Goal: Communication & Community: Participate in discussion

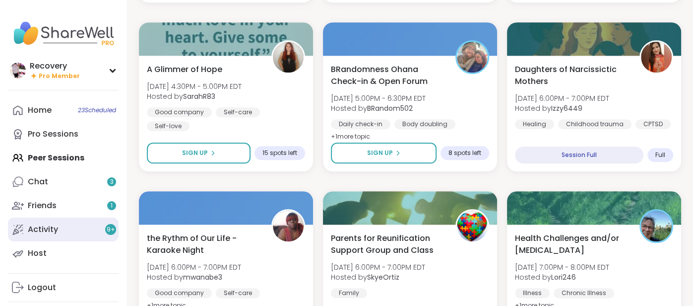
click at [55, 226] on div "Activity 9 +" at bounding box center [43, 229] width 30 height 11
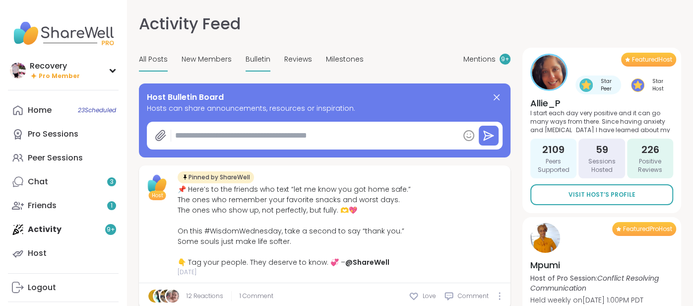
click at [256, 56] on span "Bulletin" at bounding box center [258, 59] width 25 height 10
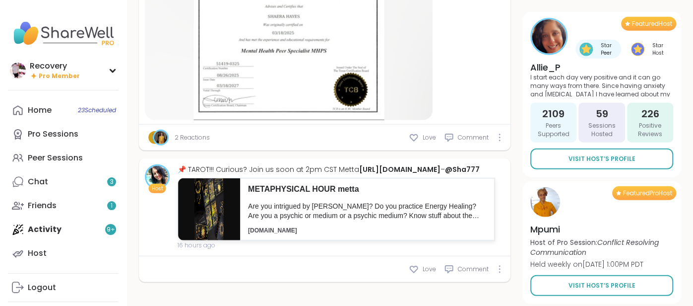
scroll to position [1697, 0]
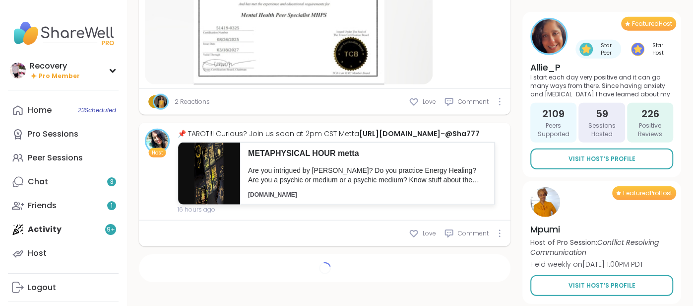
type textarea "*"
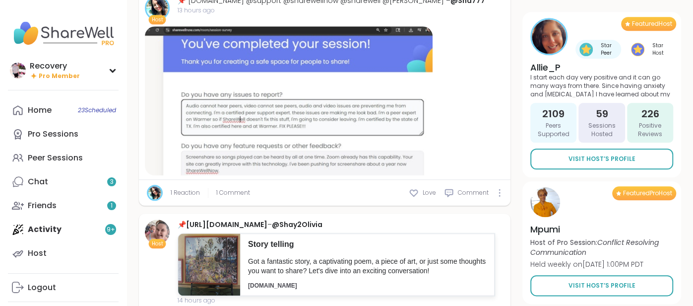
scroll to position [656, 0]
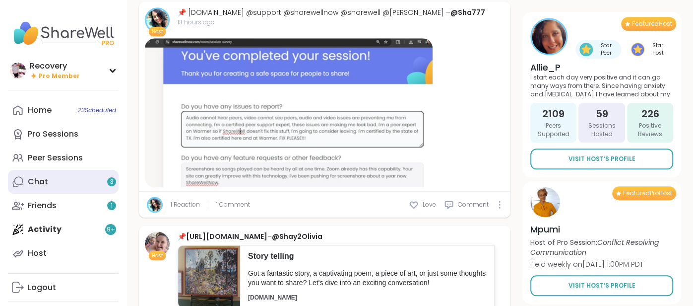
click at [47, 175] on link "Chat 3" at bounding box center [63, 182] width 111 height 24
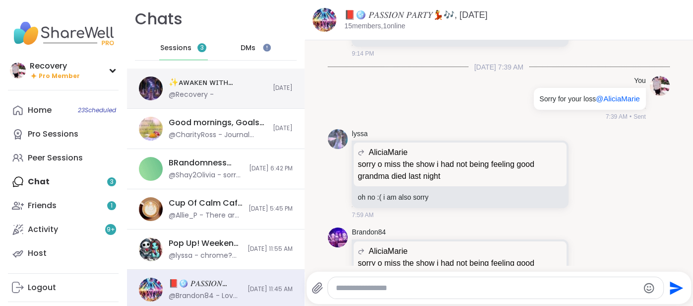
click at [228, 99] on div "✨ᴀᴡᴀᴋᴇɴ ᴡɪᴛʜ ʙᴇᴀᴜᴛɪғᴜʟ sᴏᴜʟs✨, Sep 08 @Recovery - Today" at bounding box center [216, 88] width 178 height 40
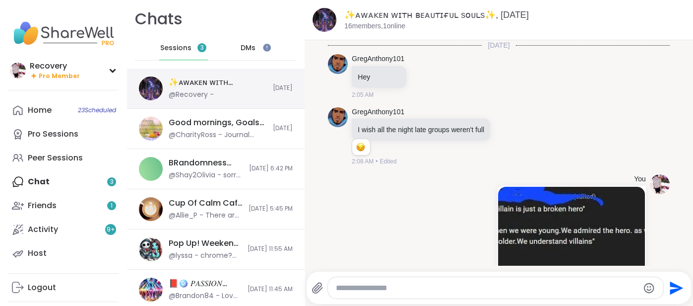
scroll to position [36, 0]
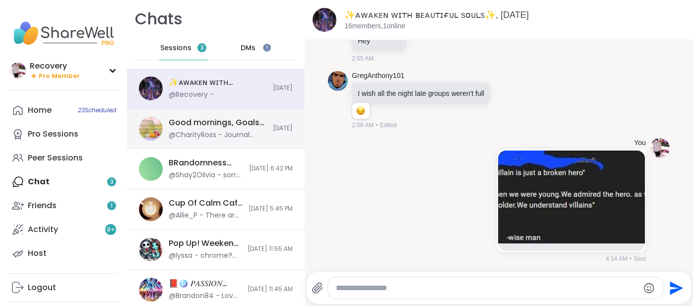
click at [211, 131] on div "@CharityRoss - Journal prompt: How do you turn a negative day into a positive d…" at bounding box center [218, 135] width 98 height 10
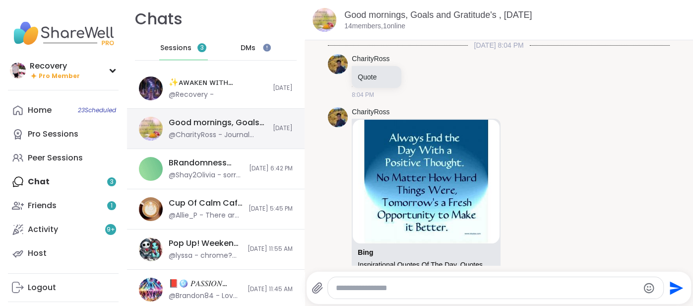
scroll to position [148, 0]
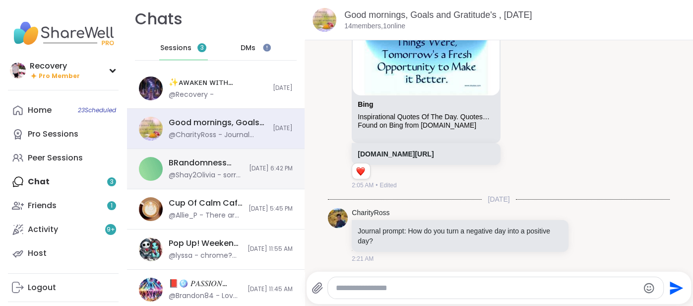
click at [219, 173] on div "@Shay2Olivia - sorry I had to go. Have to fed the dogs and let them out." at bounding box center [206, 175] width 74 height 10
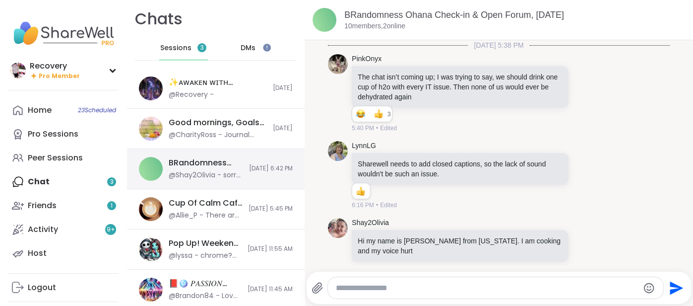
scroll to position [1598, 0]
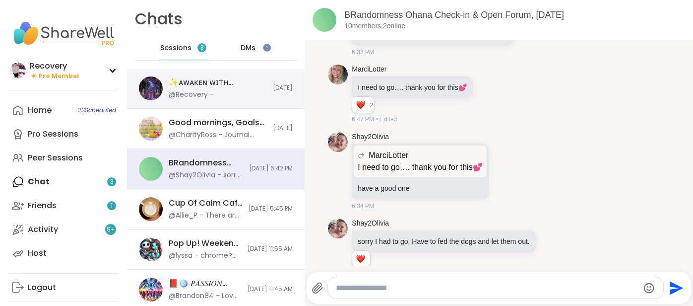
click at [277, 89] on span "[DATE]" at bounding box center [283, 88] width 20 height 8
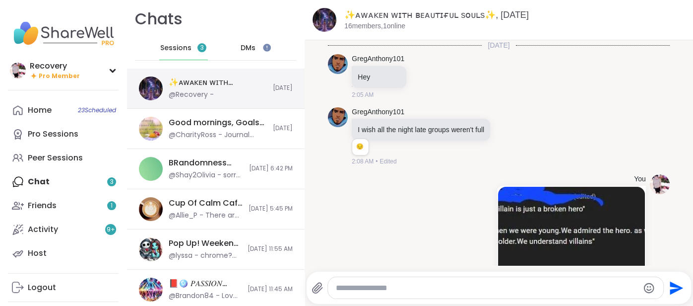
scroll to position [36, 0]
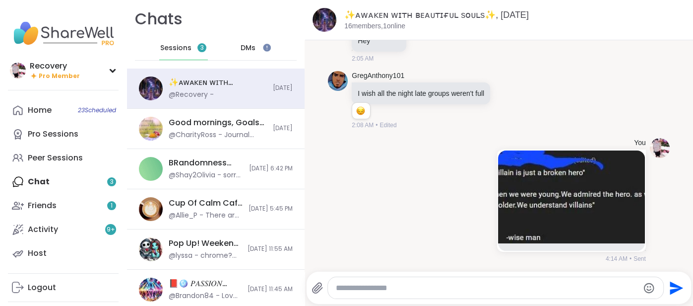
click at [371, 281] on div at bounding box center [495, 287] width 335 height 21
paste textarea "**********"
type textarea "**********"
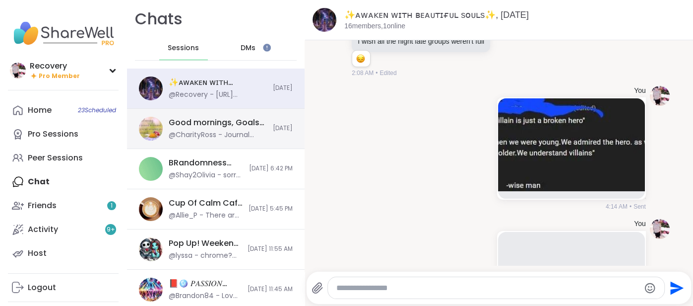
click at [299, 145] on div "Good mornings, Goals and Gratitude's , Sep 08 @CharityRoss - Journal prompt: Ho…" at bounding box center [216, 129] width 178 height 40
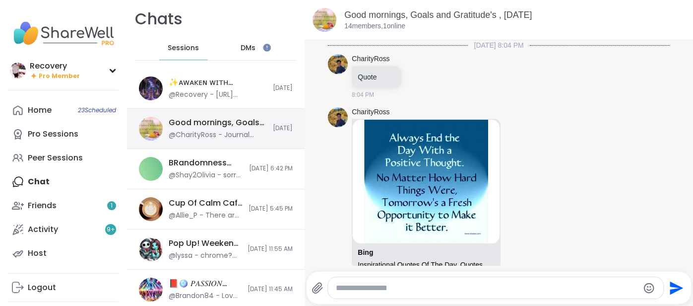
scroll to position [148, 0]
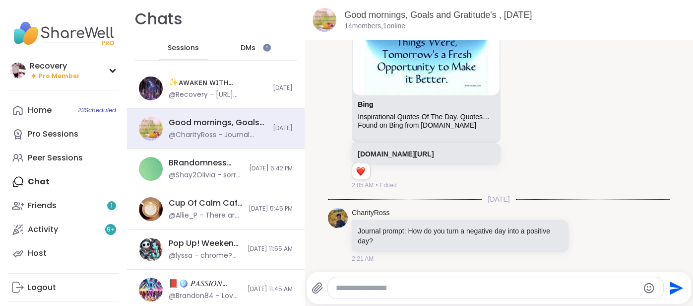
click at [389, 283] on textarea "Type your message" at bounding box center [487, 288] width 303 height 10
paste textarea "**********"
type textarea "**********"
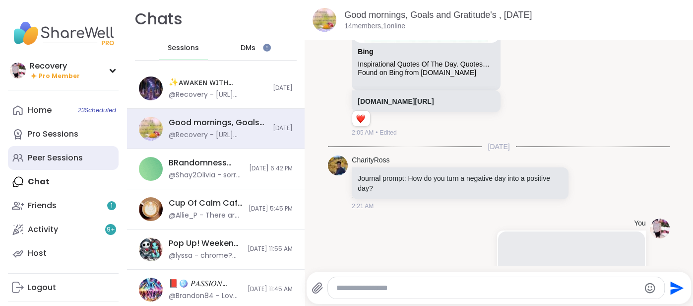
click at [37, 165] on link "Peer Sessions" at bounding box center [63, 158] width 111 height 24
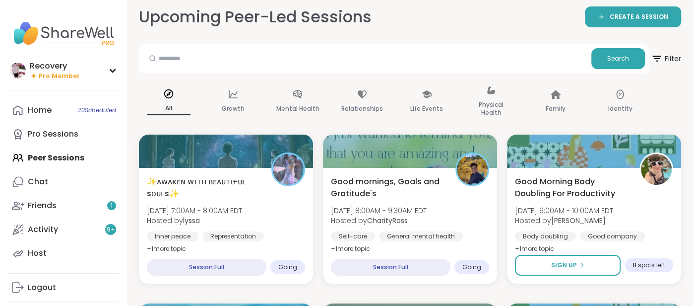
scroll to position [6, 0]
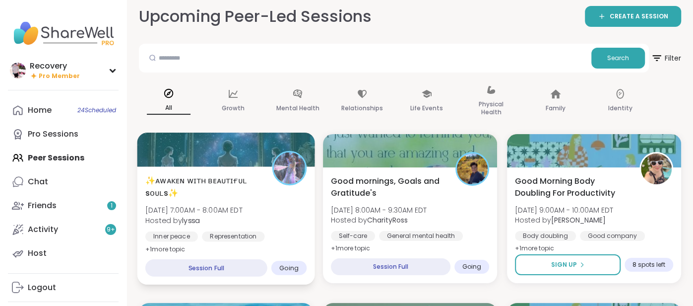
click at [161, 217] on span "Hosted by lyssa" at bounding box center [193, 220] width 97 height 10
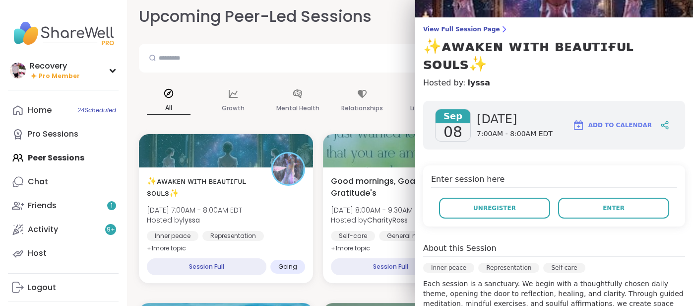
scroll to position [61, 0]
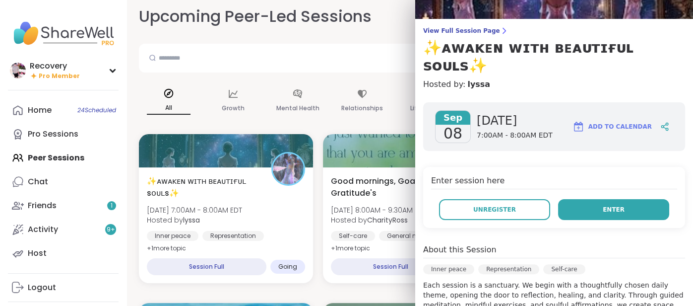
click at [586, 199] on button "Enter" at bounding box center [613, 209] width 111 height 21
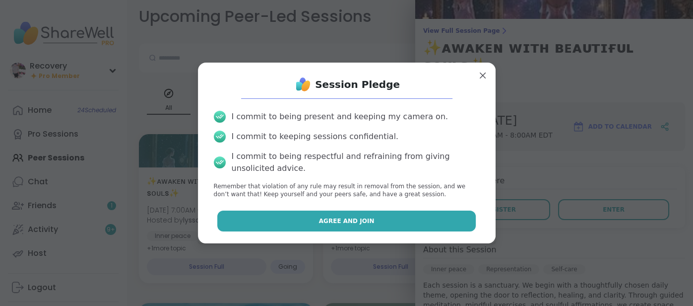
click at [425, 218] on button "Agree and Join" at bounding box center [346, 220] width 259 height 21
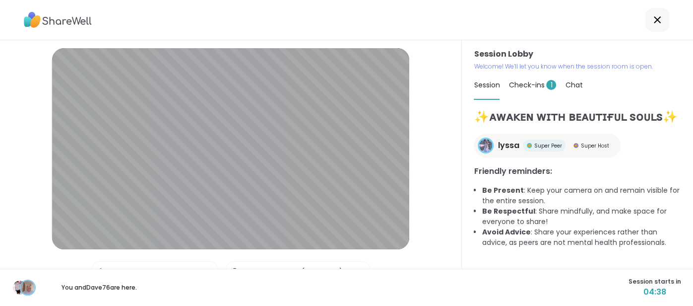
click at [535, 87] on span "Check-ins 1" at bounding box center [533, 85] width 48 height 10
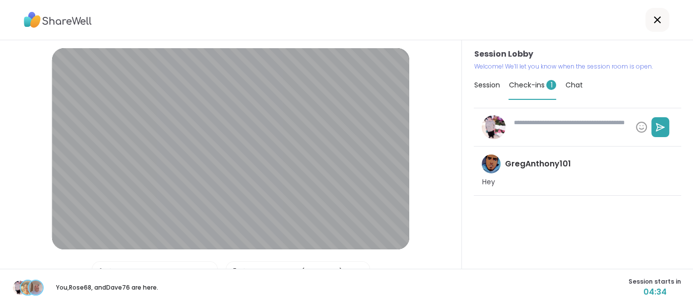
type textarea "*"
click at [489, 84] on span "Session" at bounding box center [487, 85] width 26 height 10
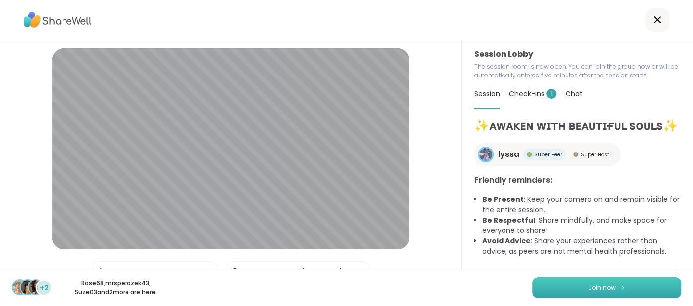
click at [555, 291] on button "Join now" at bounding box center [606, 287] width 149 height 21
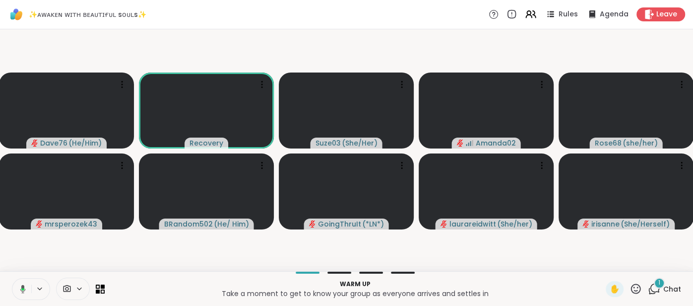
click at [669, 286] on span "Chat" at bounding box center [672, 289] width 18 height 10
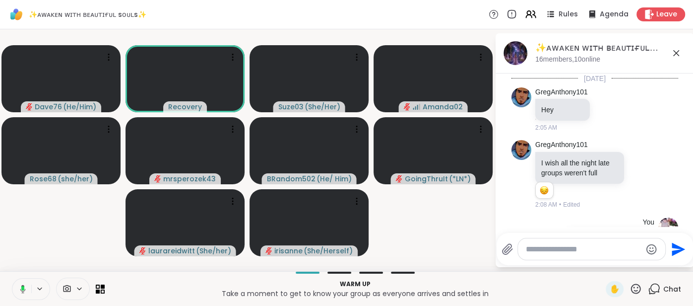
scroll to position [447, 0]
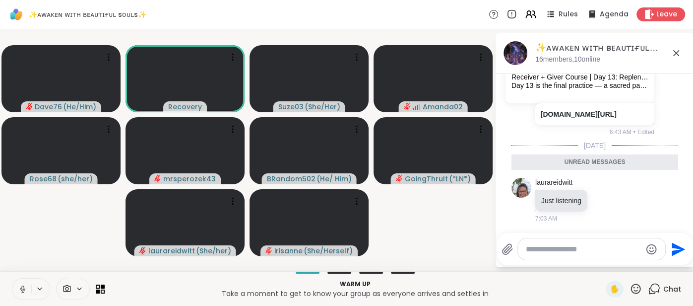
click at [674, 53] on icon at bounding box center [676, 53] width 12 height 12
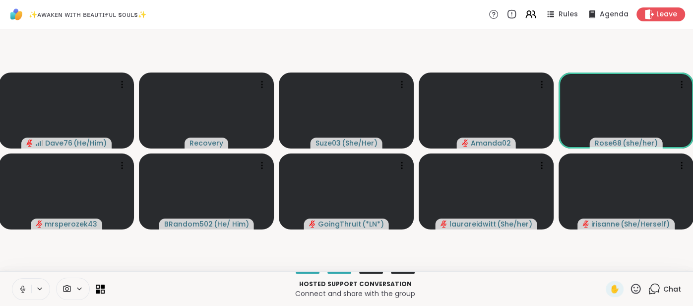
click at [19, 289] on icon at bounding box center [22, 288] width 9 height 9
click at [23, 289] on icon at bounding box center [22, 288] width 7 height 7
click at [16, 291] on button at bounding box center [21, 288] width 19 height 21
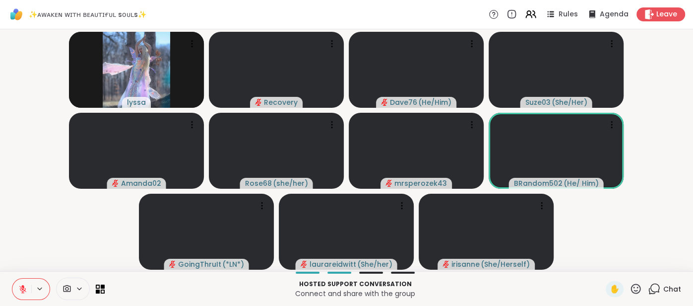
click at [19, 283] on button at bounding box center [21, 288] width 19 height 21
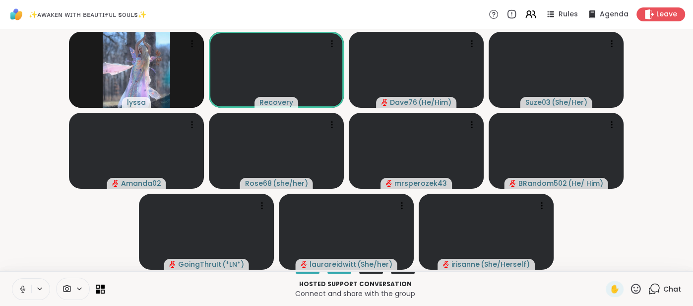
click at [16, 287] on button at bounding box center [21, 288] width 19 height 21
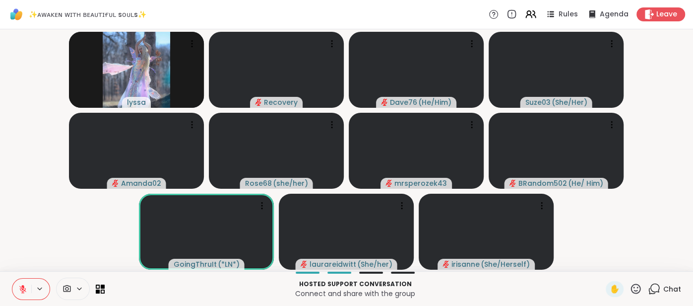
click at [20, 287] on icon at bounding box center [22, 288] width 9 height 9
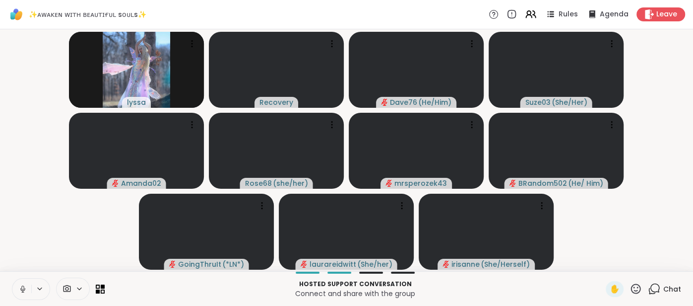
click at [14, 290] on button at bounding box center [21, 288] width 19 height 21
click at [21, 282] on button at bounding box center [21, 288] width 19 height 21
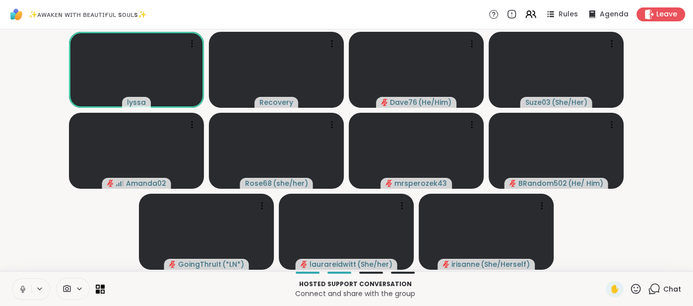
click at [16, 285] on button at bounding box center [21, 288] width 19 height 21
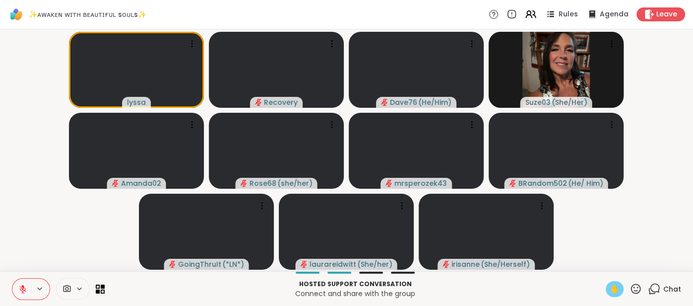
click at [610, 288] on span "✋" at bounding box center [615, 289] width 10 height 12
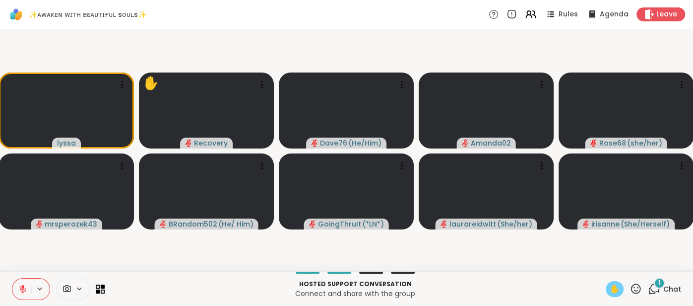
click at [20, 290] on icon at bounding box center [22, 288] width 7 height 7
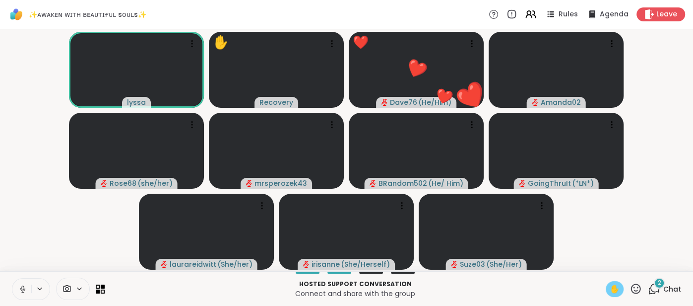
click at [17, 286] on button at bounding box center [21, 288] width 19 height 21
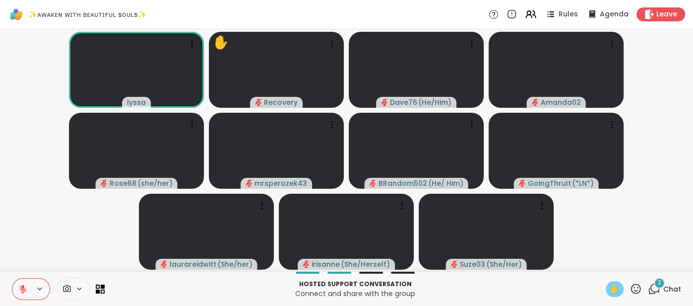
click at [613, 282] on div "✋" at bounding box center [615, 289] width 18 height 16
click at [671, 284] on span "Chat" at bounding box center [672, 289] width 18 height 10
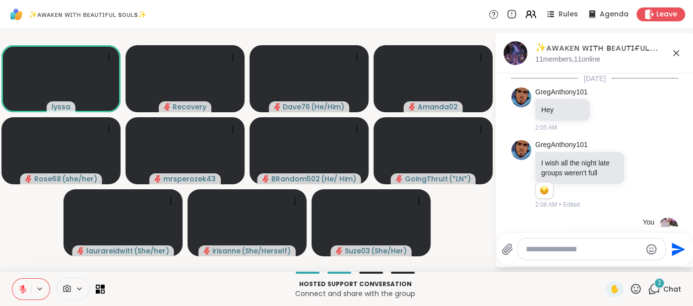
scroll to position [583, 0]
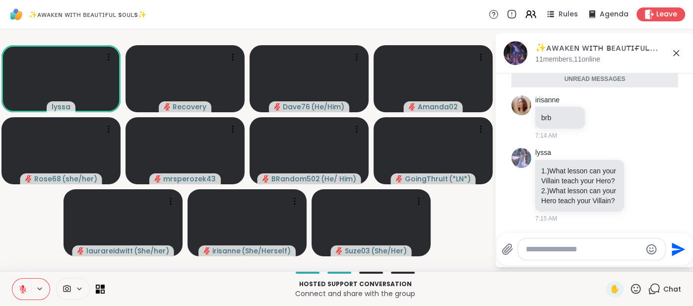
click at [675, 53] on icon at bounding box center [676, 53] width 6 height 6
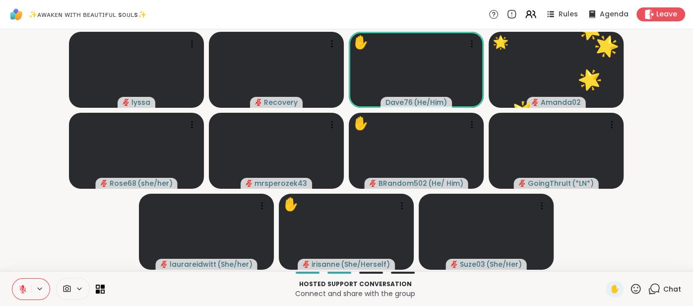
click at [634, 286] on icon at bounding box center [636, 288] width 12 height 12
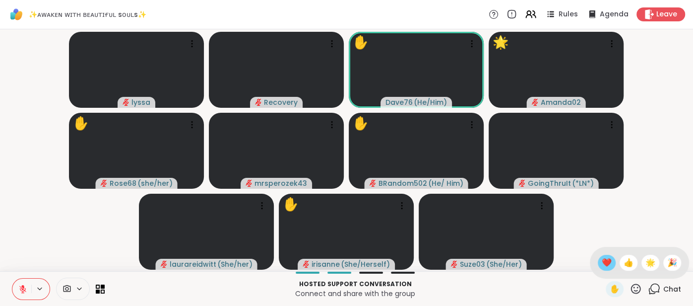
click at [609, 264] on span "❤️" at bounding box center [607, 263] width 10 height 12
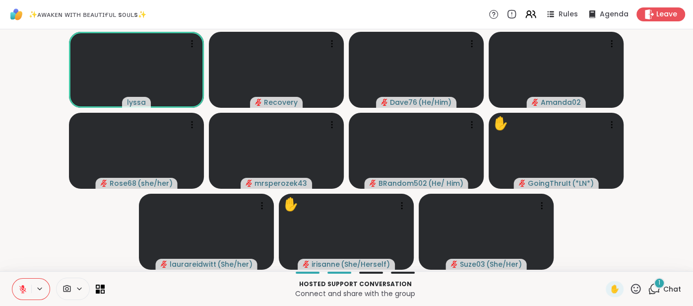
click at [669, 287] on span "Chat" at bounding box center [672, 289] width 18 height 10
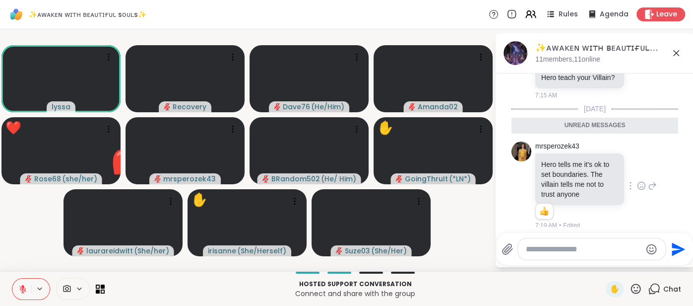
scroll to position [679, 0]
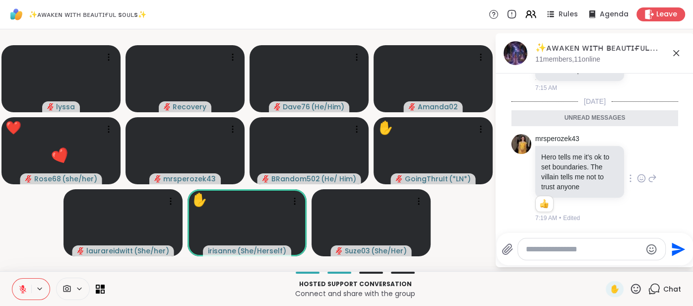
click at [638, 178] on icon at bounding box center [641, 177] width 7 height 7
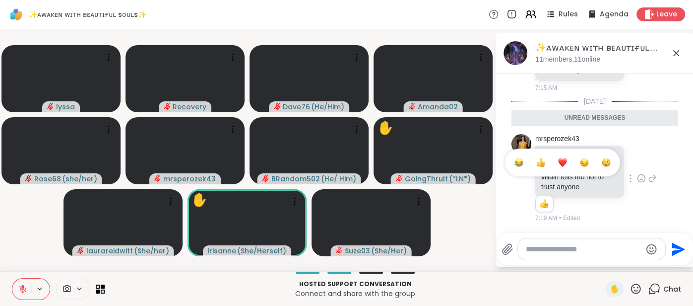
click at [534, 165] on button "Select Reaction: Thumbs up" at bounding box center [541, 162] width 20 height 20
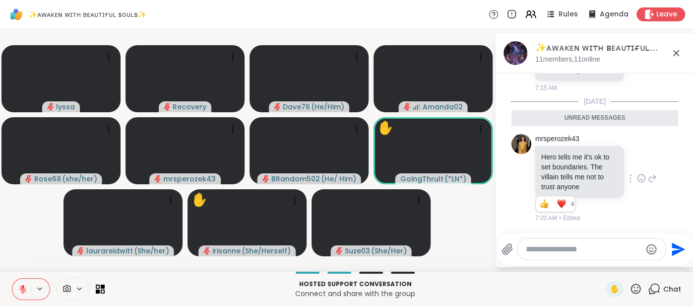
click at [542, 254] on textarea "Type your message" at bounding box center [584, 249] width 116 height 10
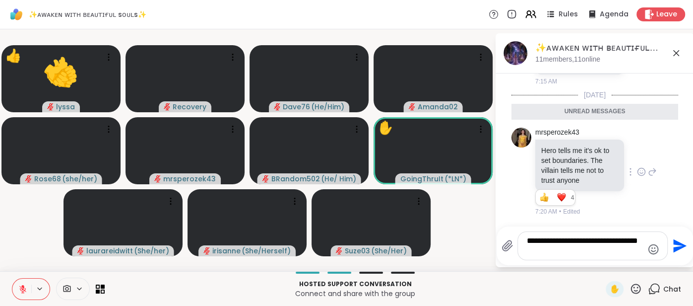
scroll to position [0, 0]
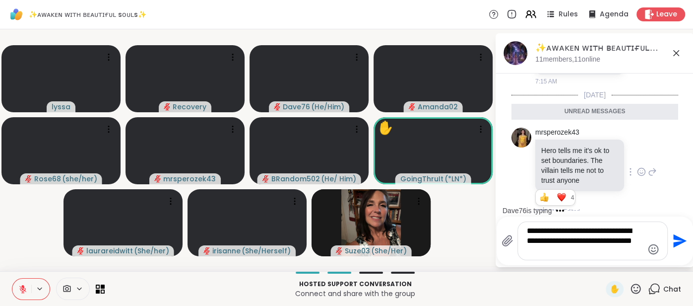
type textarea "**********"
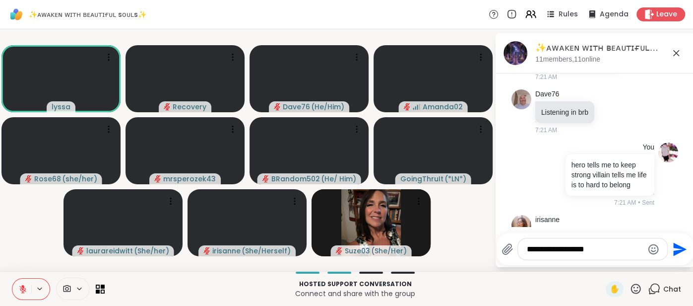
scroll to position [1236, 0]
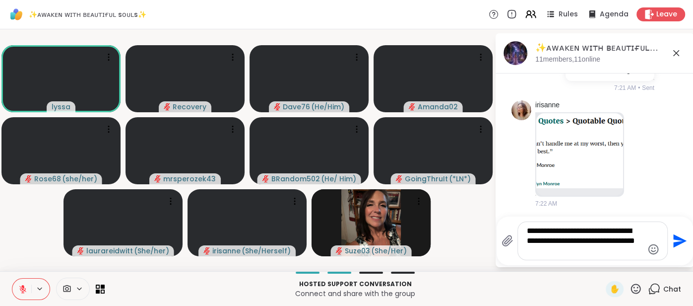
type textarea "**********"
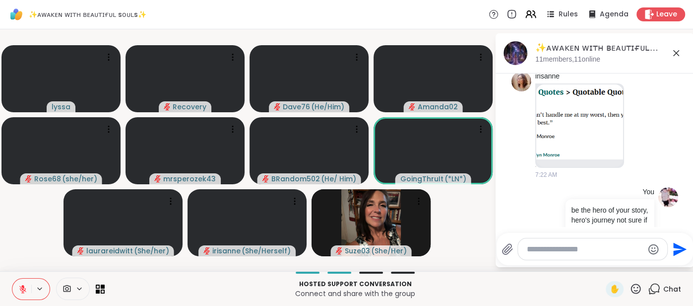
scroll to position [1262, 0]
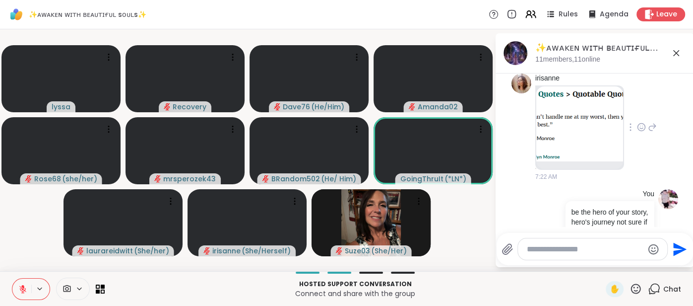
click at [552, 142] on img at bounding box center [579, 123] width 87 height 75
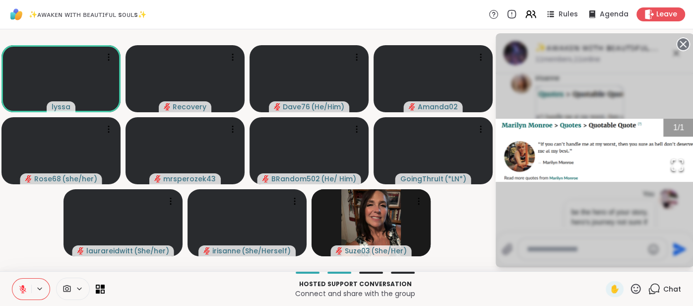
scroll to position [1323, 0]
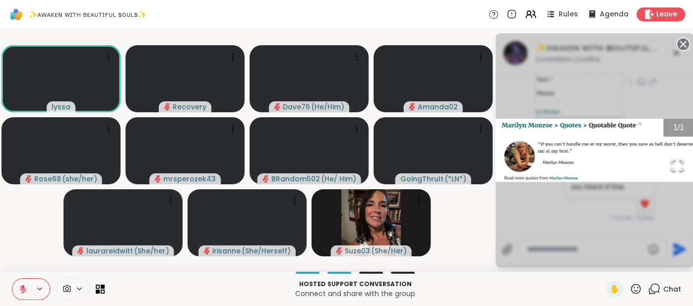
click at [681, 48] on circle at bounding box center [683, 44] width 12 height 12
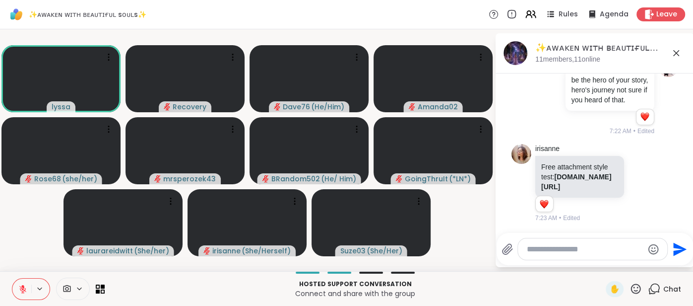
scroll to position [1449, 0]
click at [610, 288] on span "✋" at bounding box center [615, 289] width 10 height 12
click at [609, 285] on div "✋" at bounding box center [615, 289] width 18 height 16
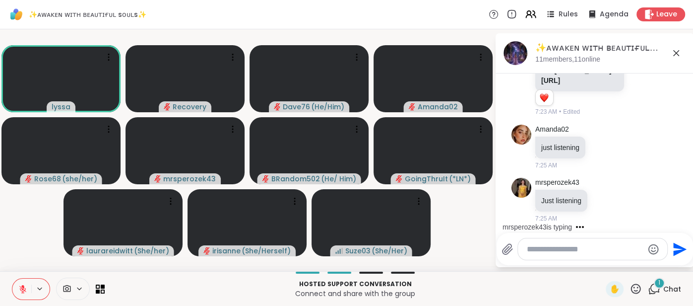
scroll to position [1554, 0]
click at [17, 288] on button at bounding box center [21, 288] width 19 height 21
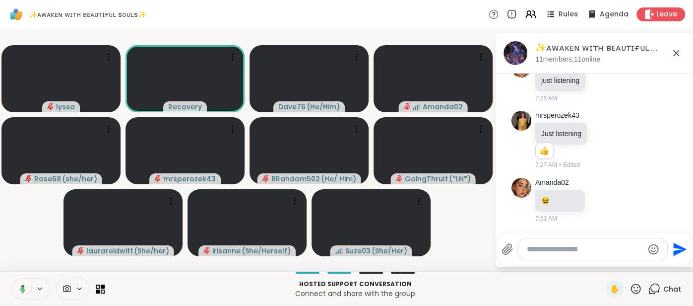
scroll to position [1621, 0]
click at [18, 290] on icon at bounding box center [21, 288] width 9 height 9
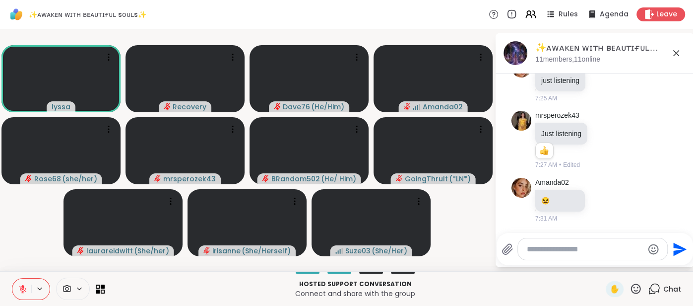
click at [675, 56] on icon at bounding box center [676, 53] width 12 height 12
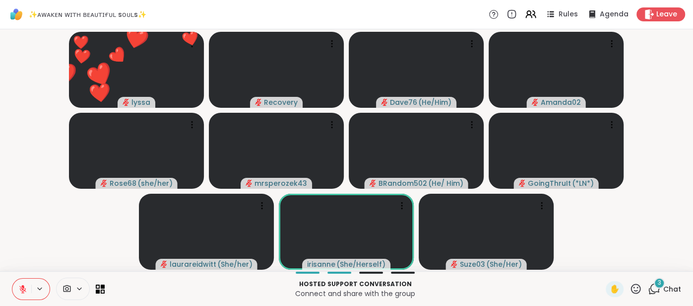
click at [637, 291] on icon at bounding box center [636, 288] width 10 height 10
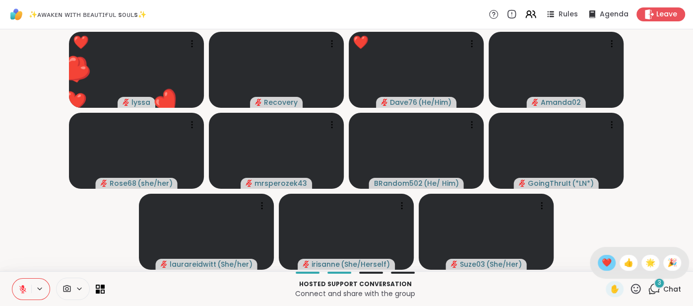
click at [609, 264] on span "❤️" at bounding box center [607, 263] width 10 height 12
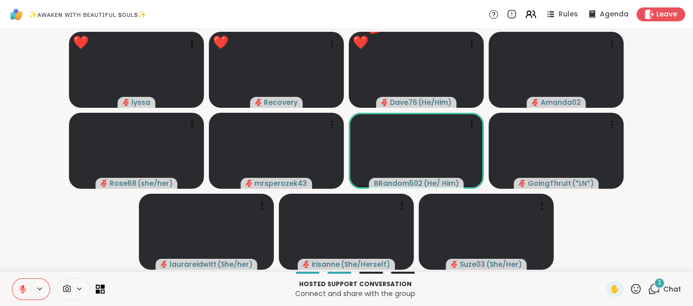
click at [636, 288] on icon at bounding box center [636, 288] width 12 height 12
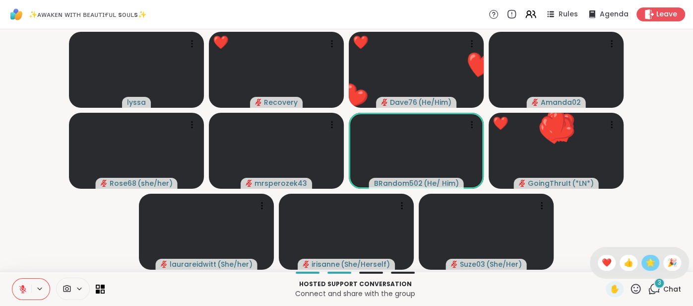
click at [650, 268] on span "🌟" at bounding box center [651, 263] width 10 height 12
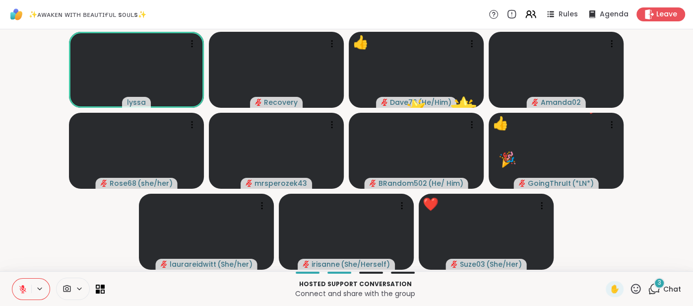
click at [670, 283] on div "3 Chat" at bounding box center [664, 289] width 33 height 16
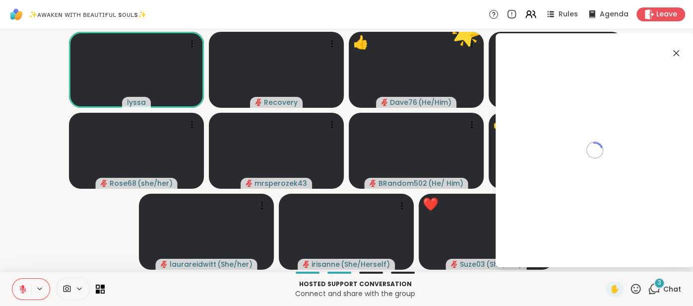
click at [669, 289] on span "Chat" at bounding box center [672, 289] width 18 height 10
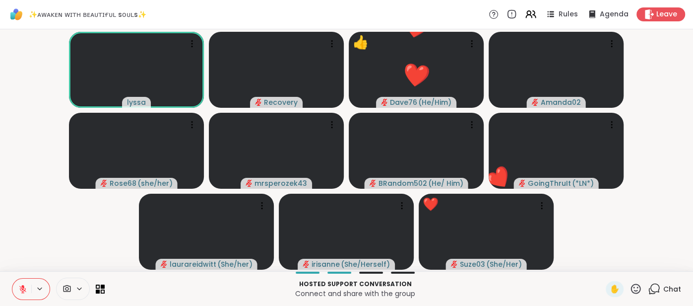
click at [666, 287] on span "Chat" at bounding box center [672, 289] width 18 height 10
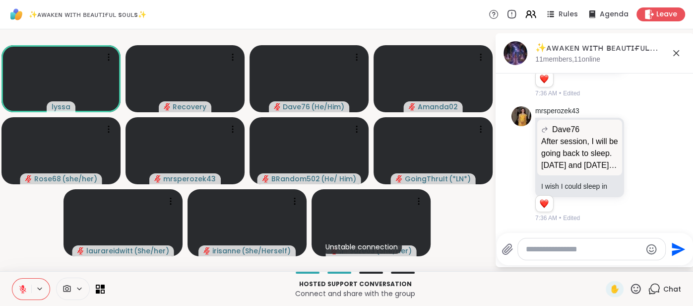
scroll to position [2000, 0]
click at [557, 254] on textarea "Type your message" at bounding box center [584, 249] width 116 height 10
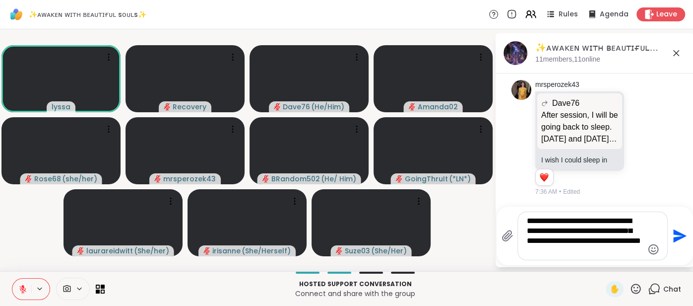
type textarea "**********"
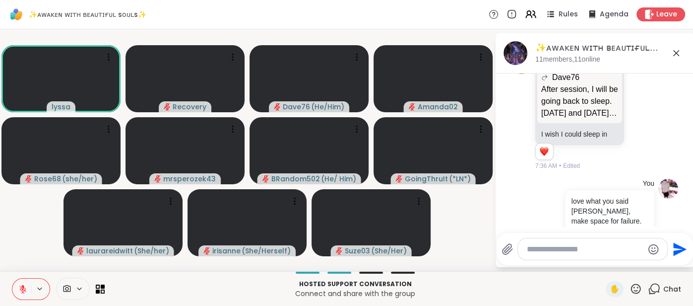
scroll to position [2093, 0]
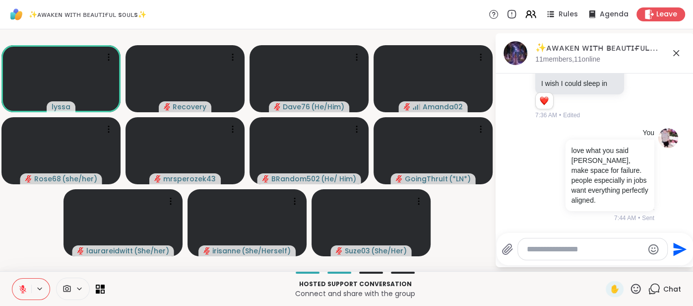
click at [676, 50] on icon at bounding box center [676, 53] width 12 height 12
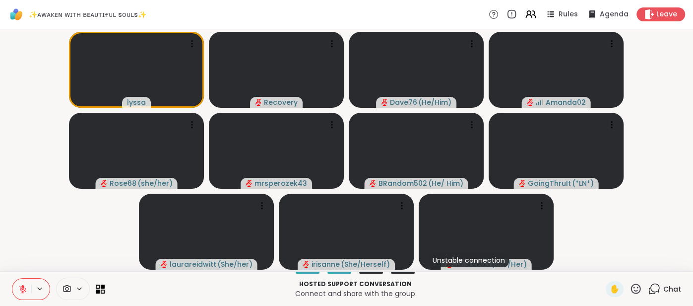
click at [21, 283] on button at bounding box center [21, 288] width 19 height 21
click at [670, 284] on span "Chat" at bounding box center [672, 289] width 18 height 10
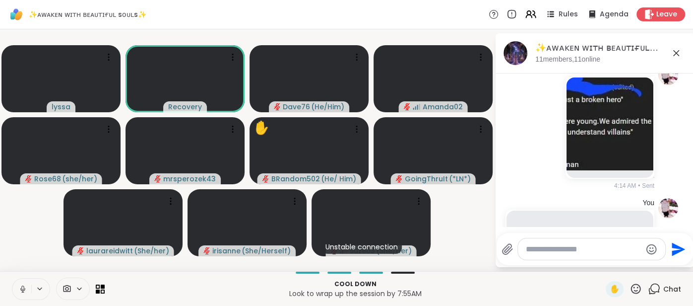
scroll to position [152, 0]
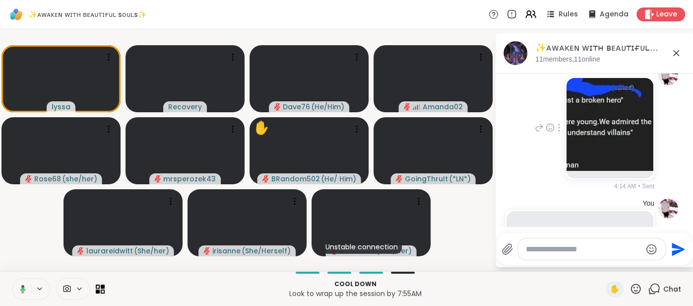
click at [617, 137] on img at bounding box center [610, 124] width 87 height 93
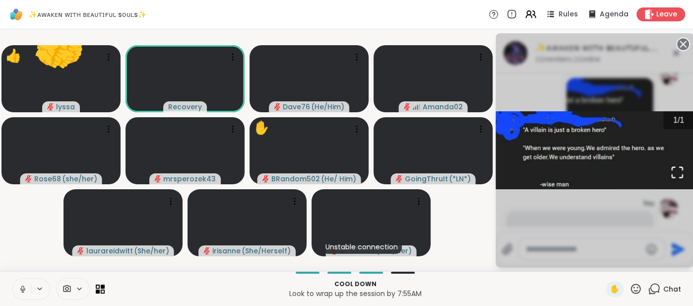
click at [682, 48] on circle at bounding box center [683, 44] width 12 height 12
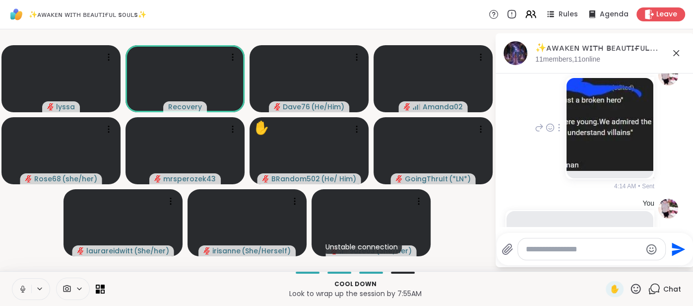
click at [675, 55] on icon at bounding box center [676, 53] width 12 height 12
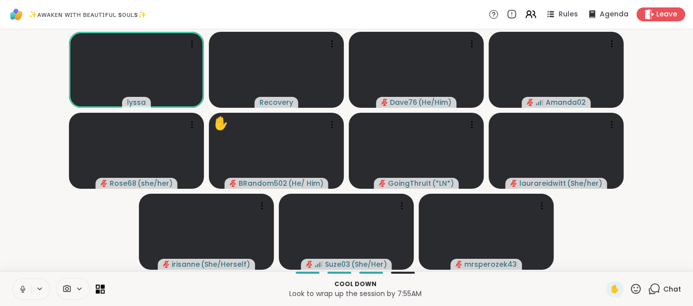
click at [17, 287] on button at bounding box center [21, 288] width 19 height 21
click at [20, 288] on icon at bounding box center [22, 288] width 9 height 9
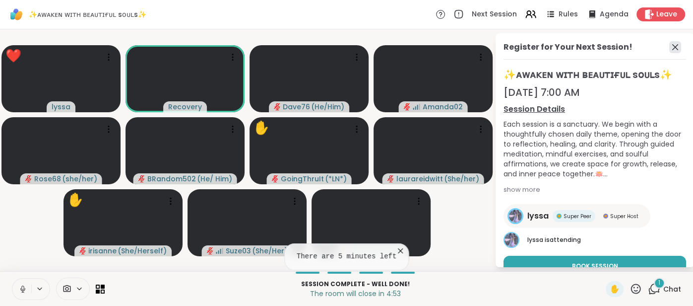
click at [678, 45] on icon at bounding box center [675, 47] width 12 height 12
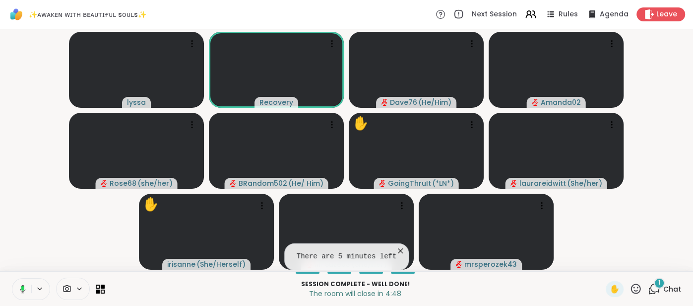
click at [398, 248] on icon at bounding box center [401, 251] width 10 height 10
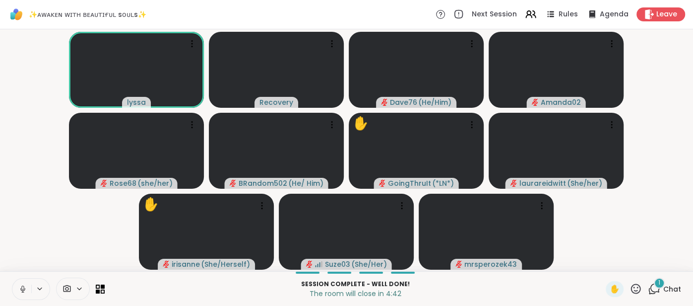
click at [20, 285] on icon at bounding box center [22, 288] width 9 height 9
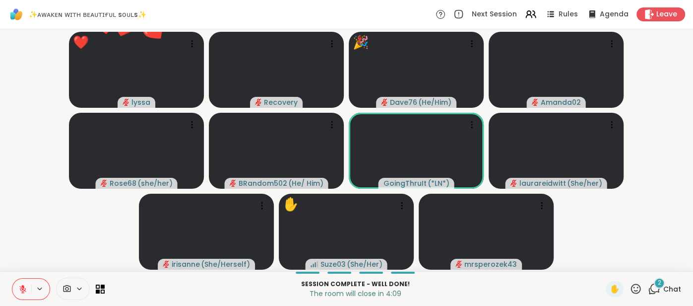
click at [640, 291] on icon at bounding box center [636, 288] width 12 height 12
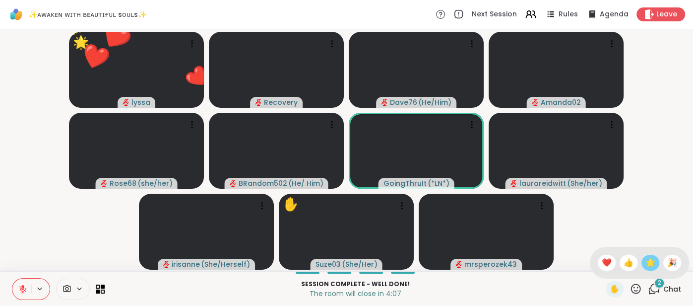
click at [646, 264] on span "🌟" at bounding box center [651, 263] width 10 height 12
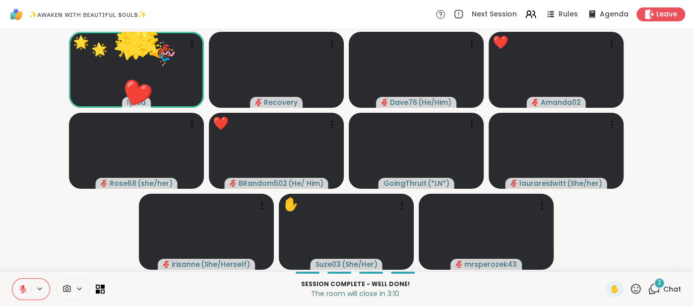
click at [636, 285] on icon at bounding box center [636, 288] width 12 height 12
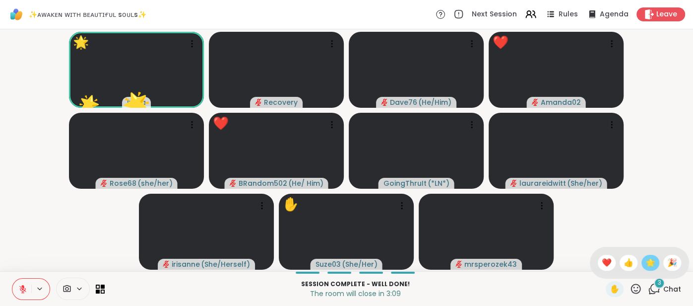
click at [653, 259] on span "🌟" at bounding box center [651, 263] width 10 height 12
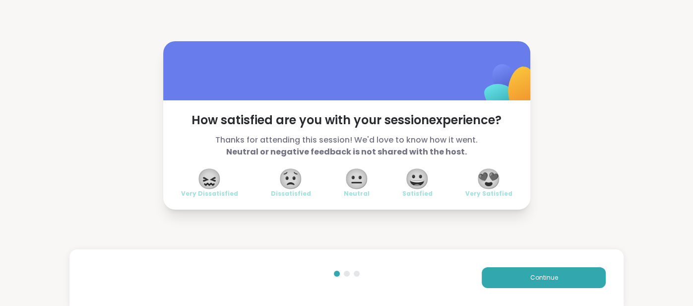
click at [490, 178] on span "😍" at bounding box center [488, 179] width 25 height 18
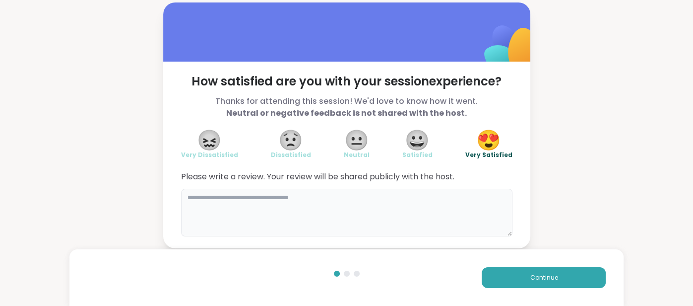
click at [458, 209] on textarea at bounding box center [346, 213] width 331 height 48
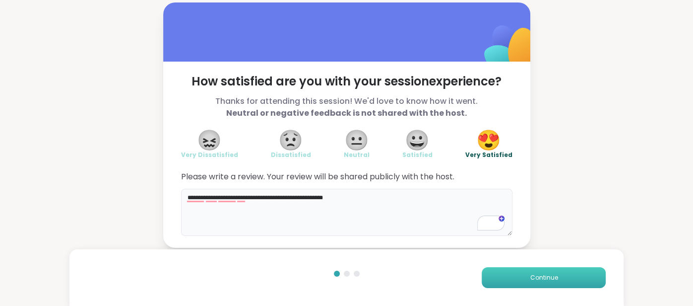
type textarea "**********"
click at [567, 274] on button "Continue" at bounding box center [544, 277] width 124 height 21
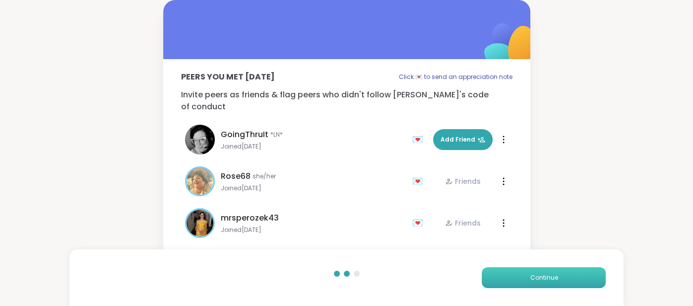
click at [567, 274] on button "Continue" at bounding box center [544, 277] width 124 height 21
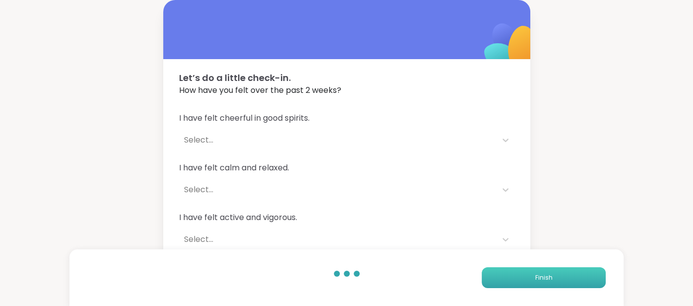
click at [567, 274] on button "Finish" at bounding box center [544, 277] width 124 height 21
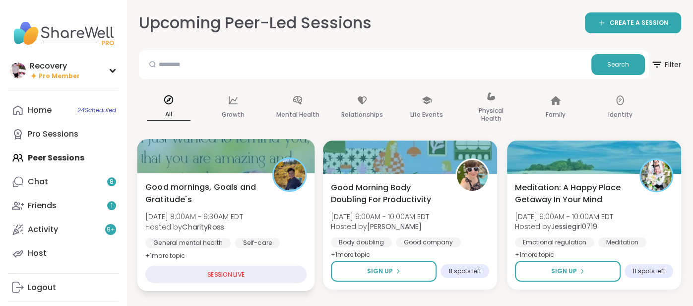
click at [283, 209] on div "Good mornings, Goals and Gratitude's [DATE] 8:00AM - 9:30AM EDT Hosted by Chari…" at bounding box center [225, 221] width 161 height 81
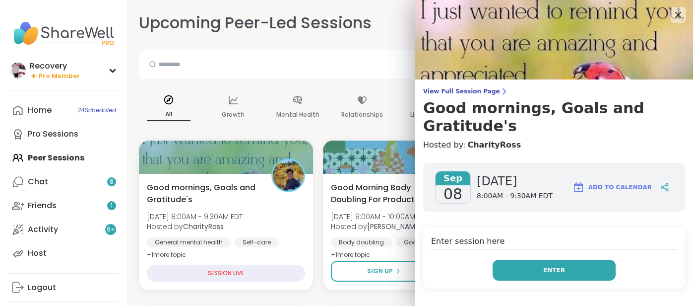
click at [506, 260] on button "Enter" at bounding box center [554, 270] width 123 height 21
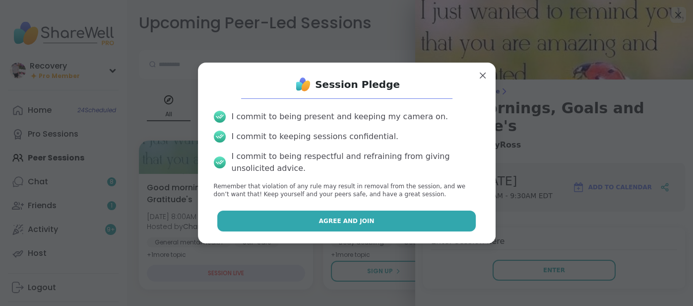
click at [452, 211] on button "Agree and Join" at bounding box center [346, 220] width 259 height 21
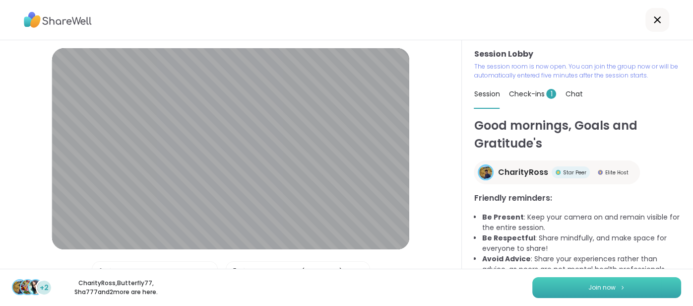
click at [539, 283] on button "Join now" at bounding box center [606, 287] width 149 height 21
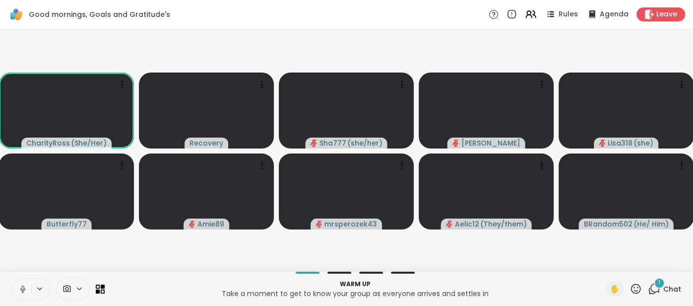
click at [670, 289] on span "Chat" at bounding box center [672, 289] width 18 height 10
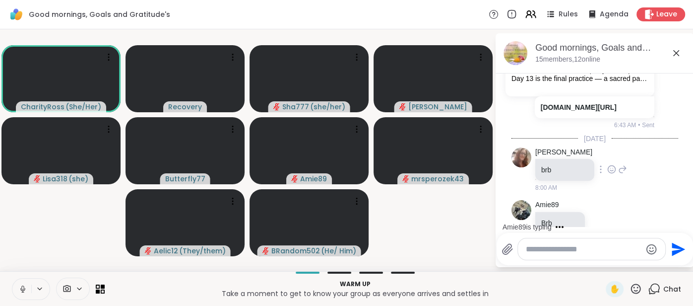
scroll to position [588, 0]
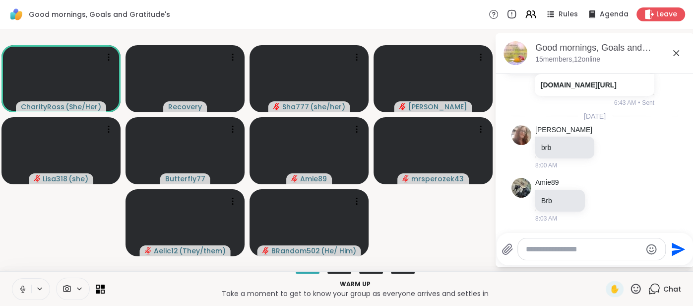
click at [642, 116] on div "[DATE]" at bounding box center [595, 116] width 167 height 10
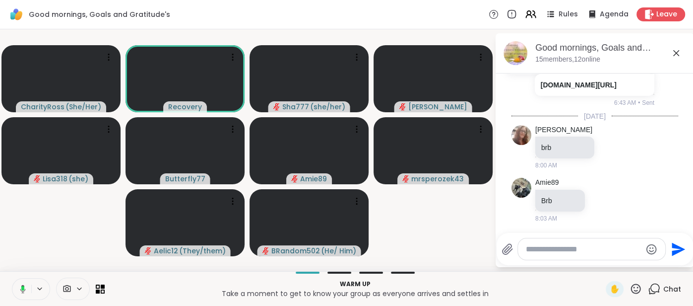
click at [672, 57] on icon at bounding box center [676, 53] width 12 height 12
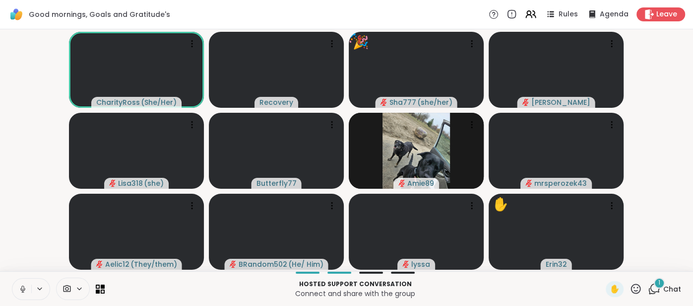
click at [19, 283] on button at bounding box center [21, 288] width 19 height 21
click at [18, 282] on button at bounding box center [21, 288] width 19 height 21
click at [15, 285] on button at bounding box center [21, 288] width 19 height 21
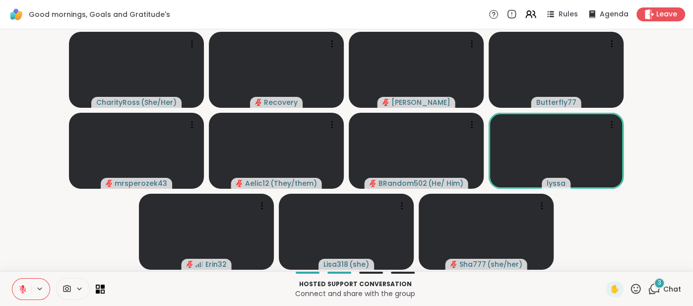
click at [22, 280] on button at bounding box center [21, 288] width 19 height 21
click at [17, 288] on button at bounding box center [21, 288] width 19 height 21
click at [19, 285] on icon at bounding box center [22, 288] width 9 height 9
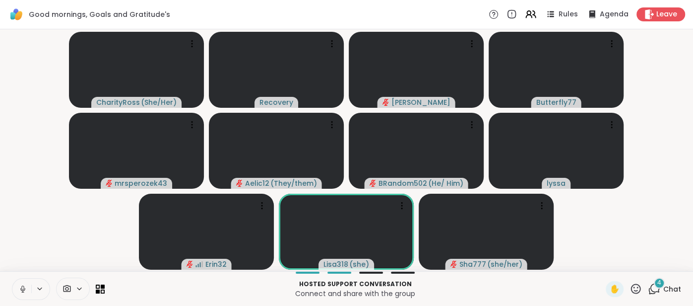
click at [15, 283] on button at bounding box center [21, 288] width 19 height 21
click at [18, 286] on icon at bounding box center [22, 288] width 9 height 9
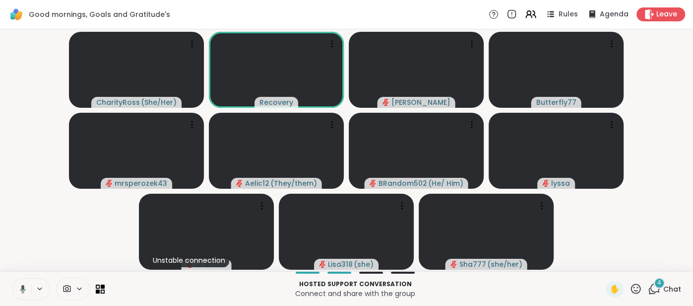
click at [18, 287] on icon at bounding box center [21, 288] width 9 height 9
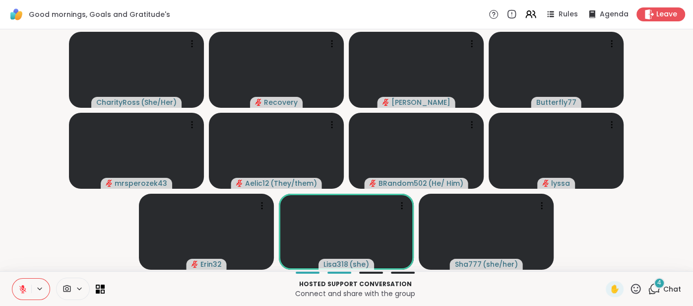
click at [23, 285] on icon at bounding box center [22, 286] width 3 height 4
click at [17, 287] on button at bounding box center [21, 288] width 19 height 21
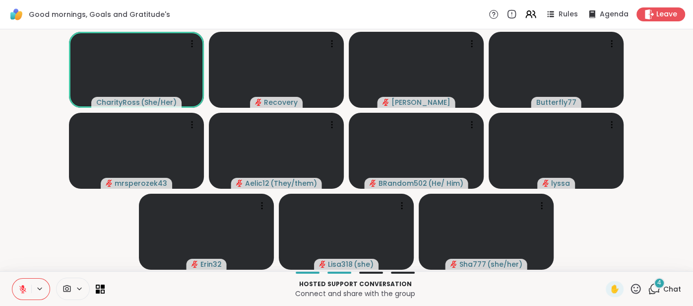
click at [678, 287] on span "Chat" at bounding box center [672, 289] width 18 height 10
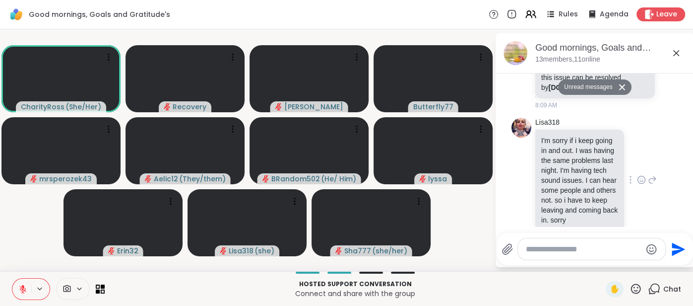
scroll to position [1147, 0]
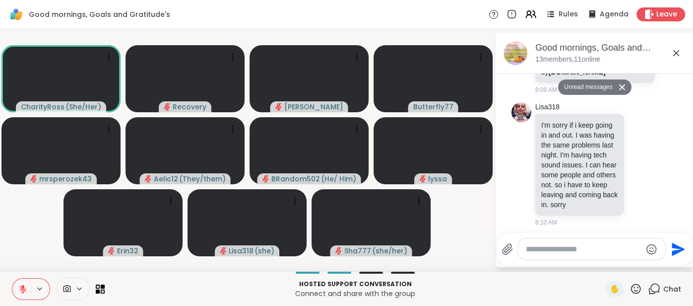
click at [672, 53] on icon at bounding box center [676, 53] width 12 height 12
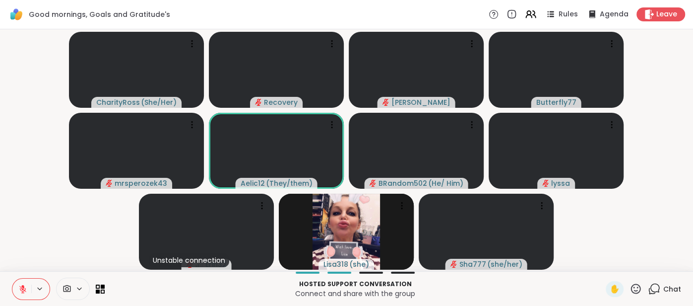
click at [18, 288] on icon at bounding box center [22, 288] width 9 height 9
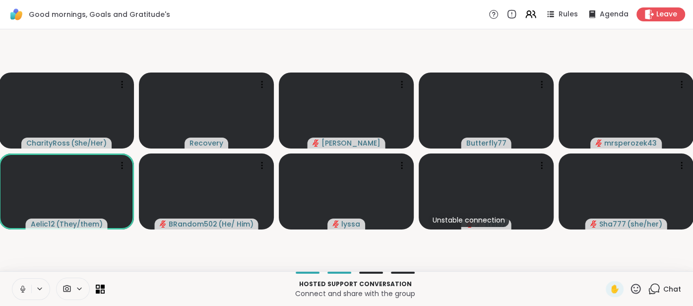
click at [18, 288] on icon at bounding box center [22, 288] width 9 height 9
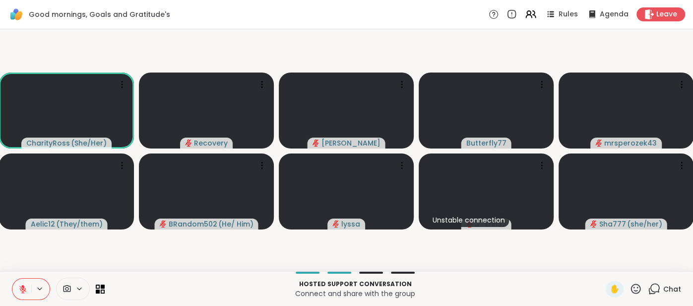
click at [16, 288] on button at bounding box center [21, 288] width 19 height 21
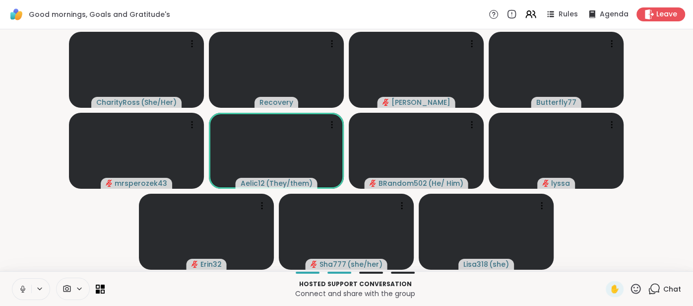
click at [21, 286] on icon at bounding box center [22, 288] width 9 height 9
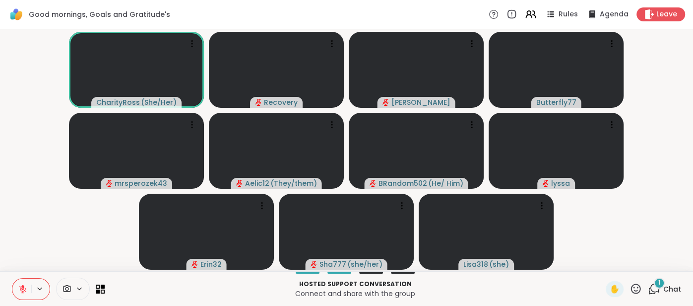
click at [16, 281] on button at bounding box center [21, 288] width 19 height 21
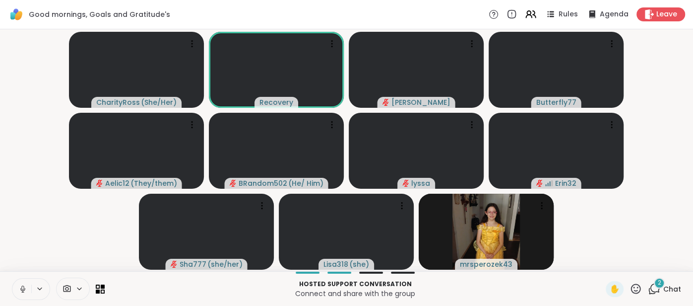
click at [19, 289] on icon at bounding box center [22, 288] width 9 height 9
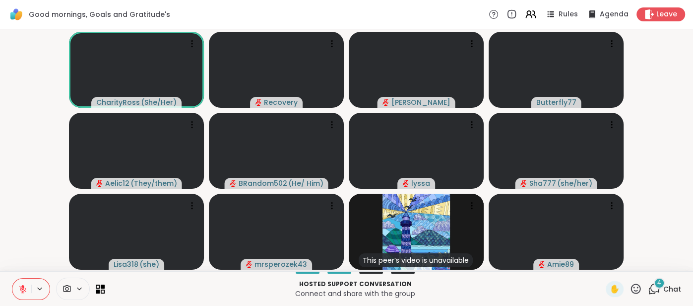
click at [669, 288] on span "Chat" at bounding box center [672, 289] width 18 height 10
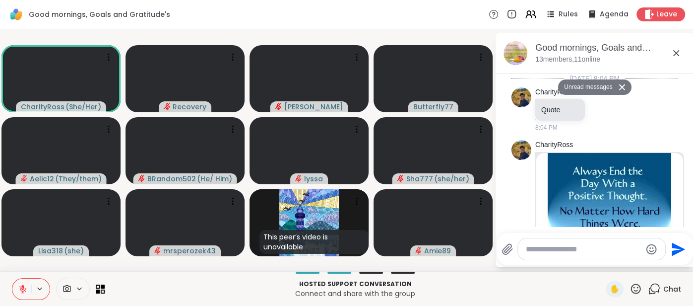
scroll to position [1689, 0]
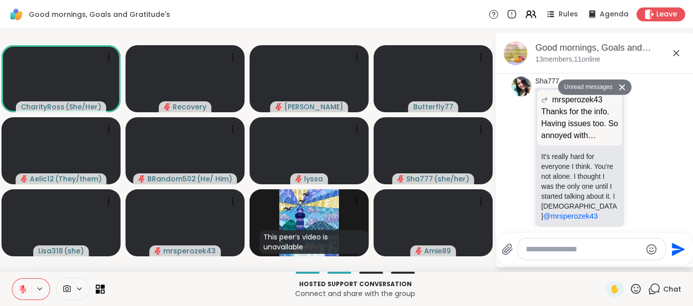
click at [676, 55] on icon at bounding box center [676, 53] width 12 height 12
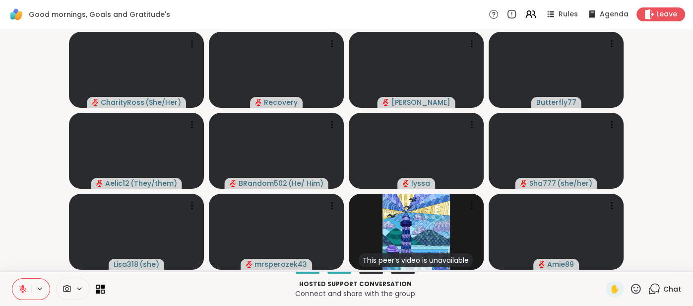
click at [21, 287] on icon at bounding box center [22, 288] width 9 height 9
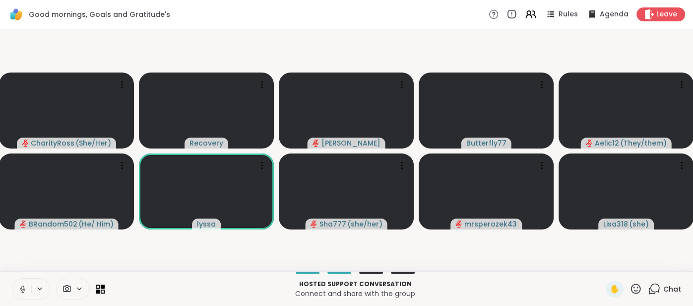
click at [666, 289] on span "Chat" at bounding box center [672, 289] width 18 height 10
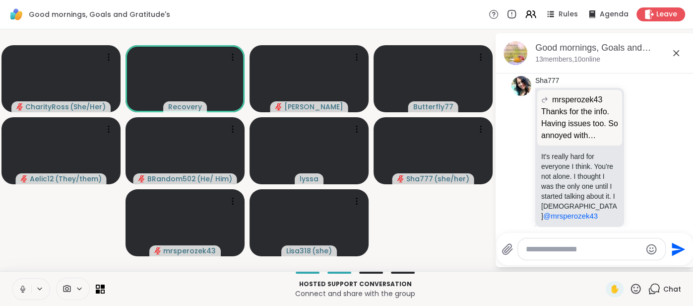
scroll to position [1719, 0]
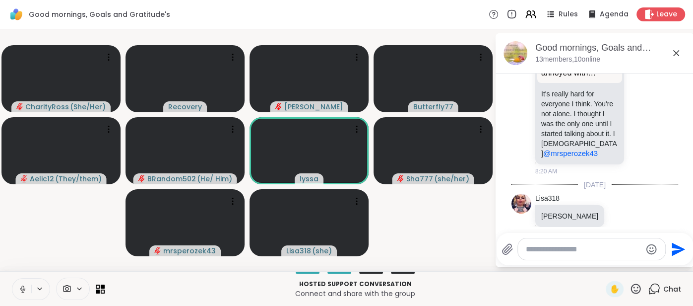
click at [16, 284] on button at bounding box center [21, 288] width 19 height 21
click at [18, 287] on icon at bounding box center [22, 288] width 9 height 9
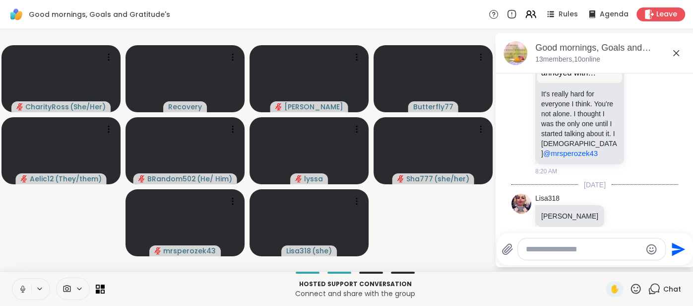
click at [19, 286] on icon at bounding box center [22, 288] width 9 height 9
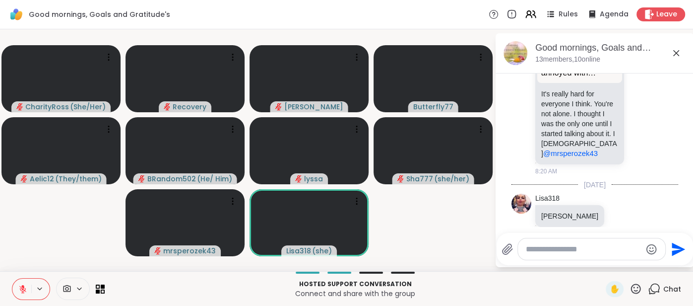
click at [18, 284] on icon at bounding box center [22, 288] width 9 height 9
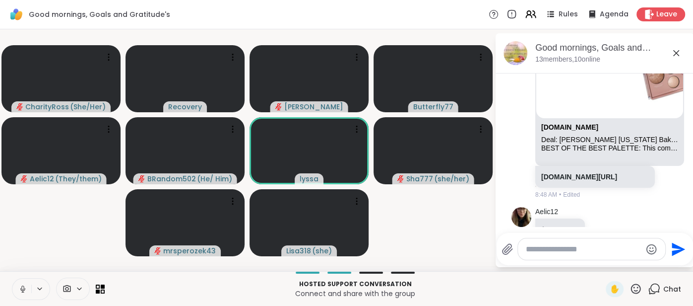
scroll to position [1996, 0]
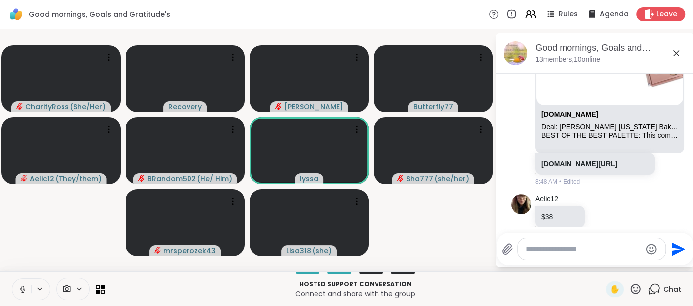
click at [600, 251] on textarea "Type your message" at bounding box center [584, 249] width 116 height 10
type textarea "**********"
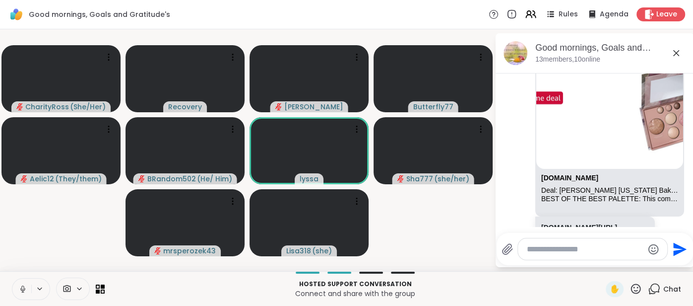
scroll to position [1931, 0]
click at [632, 188] on div "Deal: LAURA GELLER NEW YORK Baked Palette" at bounding box center [609, 192] width 137 height 8
click at [616, 196] on div "BEST OF THE BEST PALETTE: This complete eye and face makeup palette includes th…" at bounding box center [609, 200] width 137 height 8
click at [14, 289] on button at bounding box center [21, 288] width 19 height 21
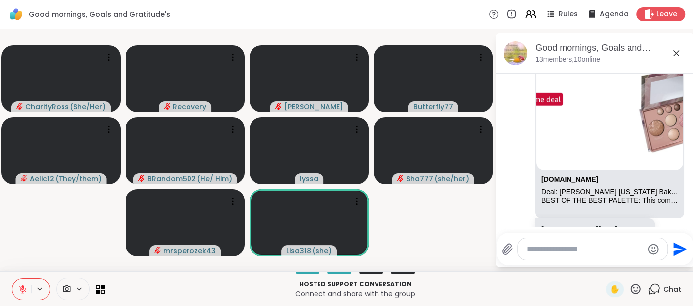
click at [15, 291] on button at bounding box center [21, 288] width 19 height 21
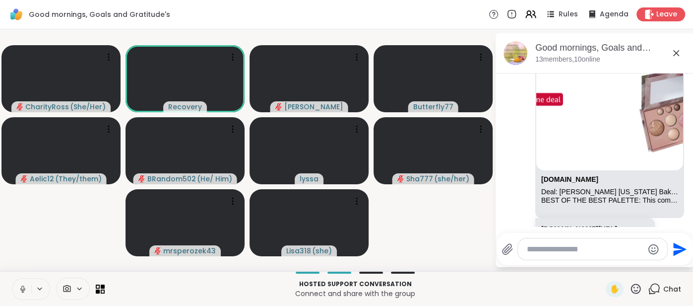
click at [12, 285] on button at bounding box center [21, 288] width 19 height 21
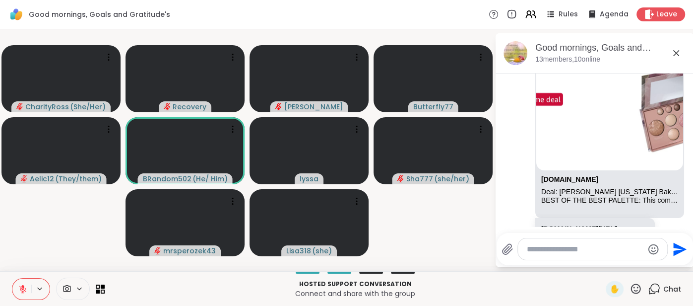
click at [17, 288] on button at bounding box center [21, 288] width 19 height 21
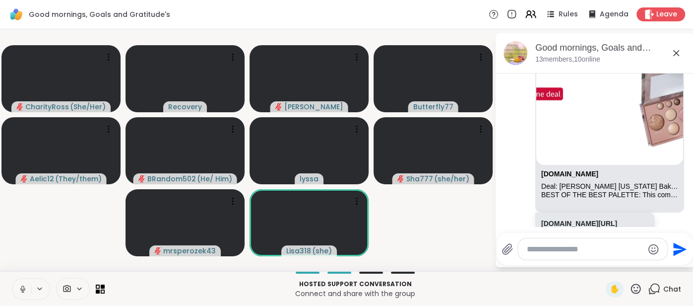
scroll to position [1940, 0]
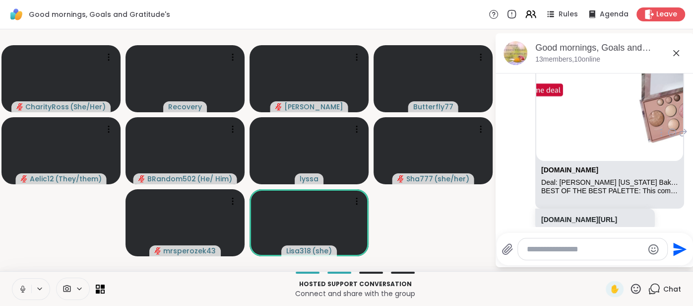
click at [598, 187] on div "BEST OF THE BEST PALETTE: This complete eye and face makeup palette includes th…" at bounding box center [609, 191] width 137 height 8
click at [576, 166] on link "amazon.com" at bounding box center [569, 170] width 57 height 8
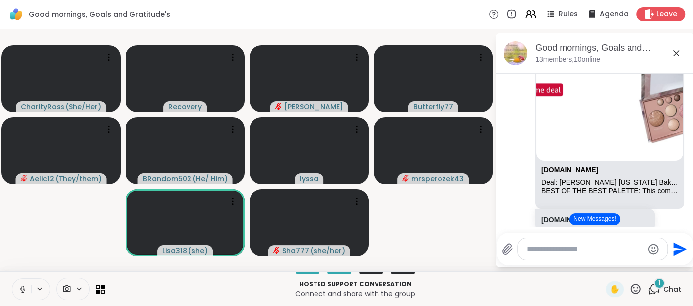
click at [19, 287] on icon at bounding box center [22, 288] width 9 height 9
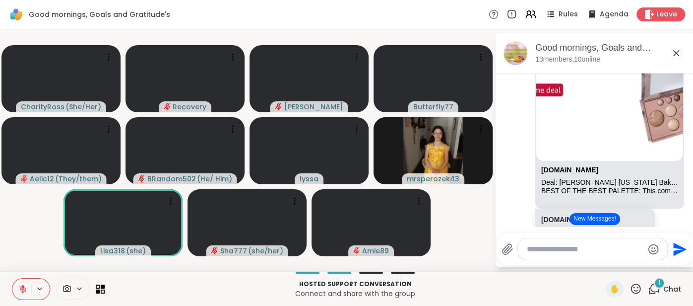
click at [19, 293] on icon at bounding box center [22, 288] width 9 height 9
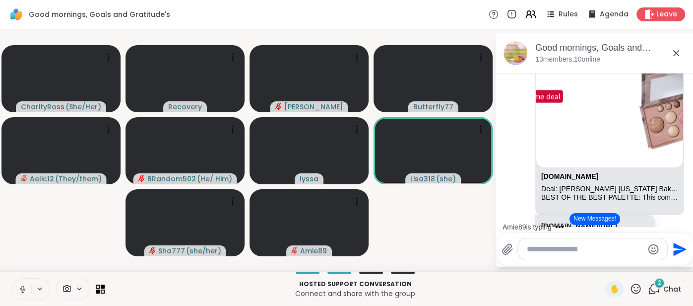
scroll to position [1935, 0]
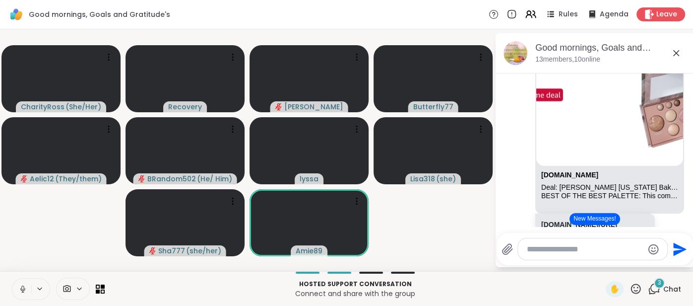
click at [12, 289] on button at bounding box center [21, 288] width 19 height 21
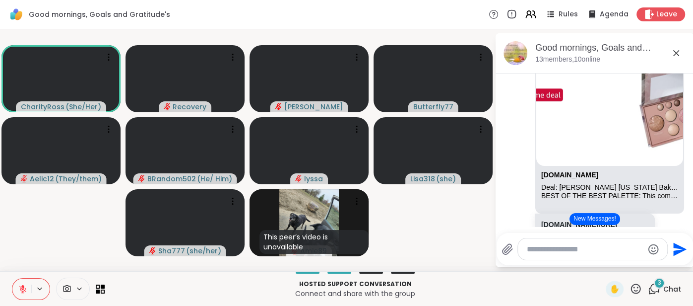
click at [673, 57] on icon at bounding box center [676, 53] width 12 height 12
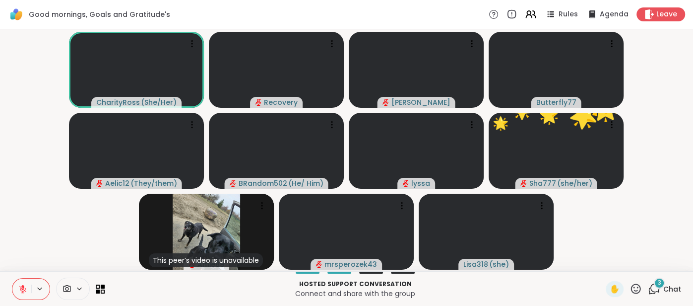
click at [22, 287] on icon at bounding box center [22, 286] width 3 height 4
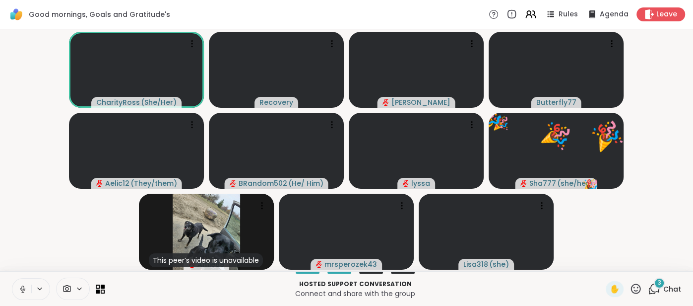
click at [20, 282] on button at bounding box center [21, 288] width 19 height 21
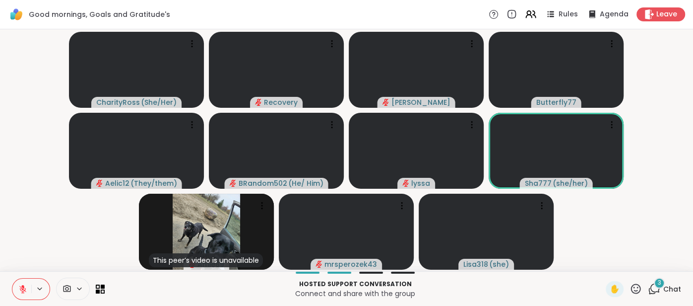
click at [666, 289] on span "Chat" at bounding box center [672, 289] width 18 height 10
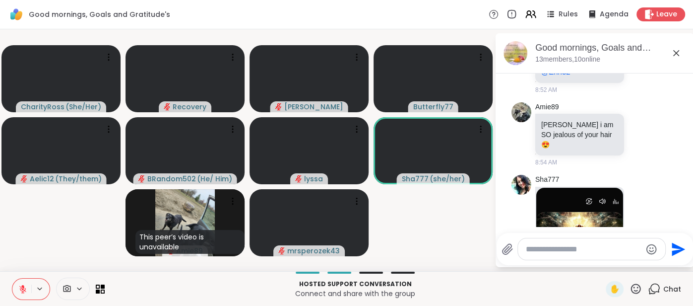
scroll to position [2365, 0]
click at [673, 54] on icon at bounding box center [676, 53] width 12 height 12
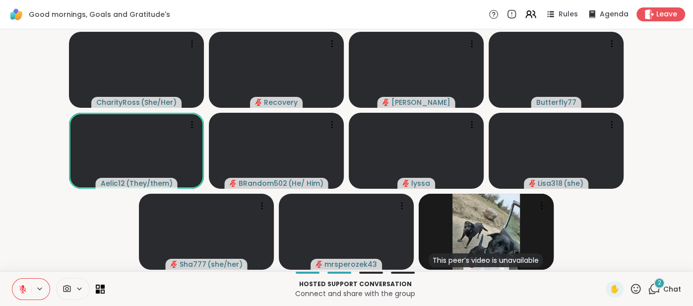
click at [670, 291] on span "Chat" at bounding box center [672, 289] width 18 height 10
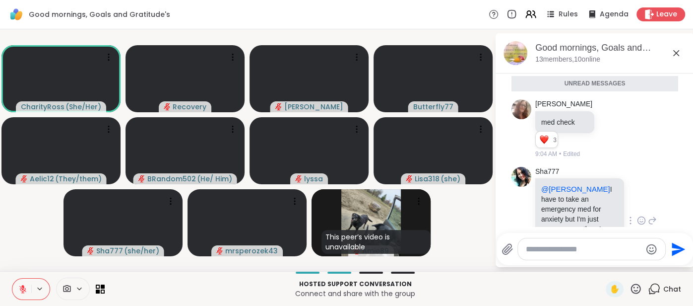
scroll to position [2735, 0]
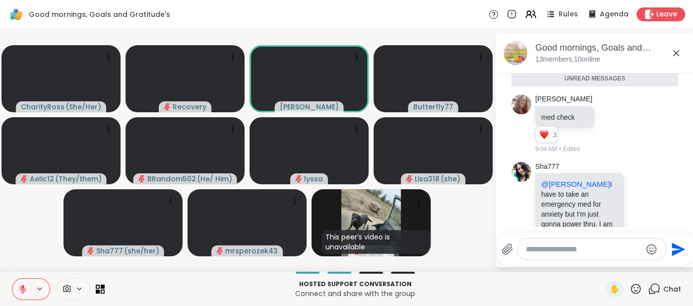
click at [676, 51] on icon at bounding box center [676, 53] width 12 height 12
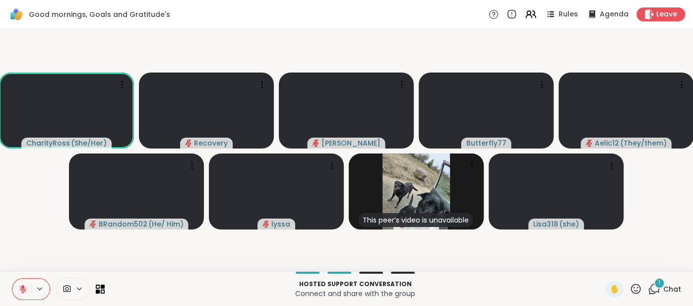
click at [18, 290] on icon at bounding box center [22, 288] width 9 height 9
click at [22, 283] on button at bounding box center [21, 288] width 19 height 21
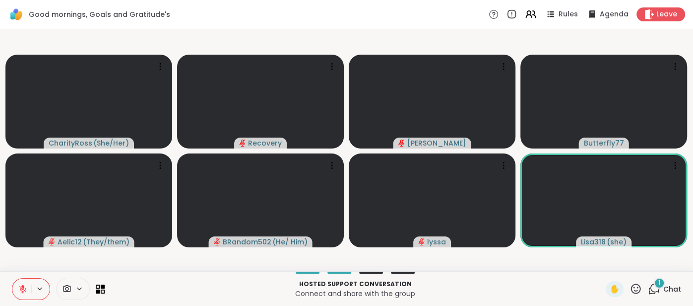
click at [677, 289] on span "Chat" at bounding box center [672, 289] width 18 height 10
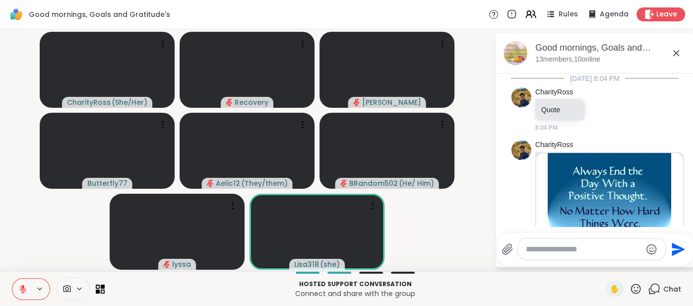
scroll to position [2837, 0]
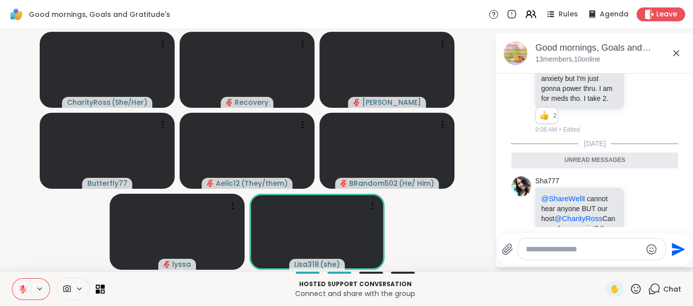
click at [678, 57] on icon at bounding box center [676, 53] width 12 height 12
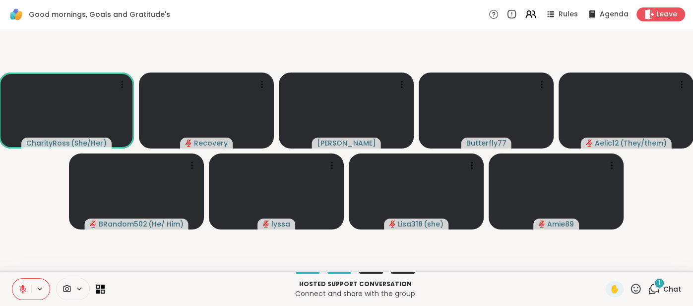
click at [26, 288] on icon at bounding box center [22, 288] width 9 height 9
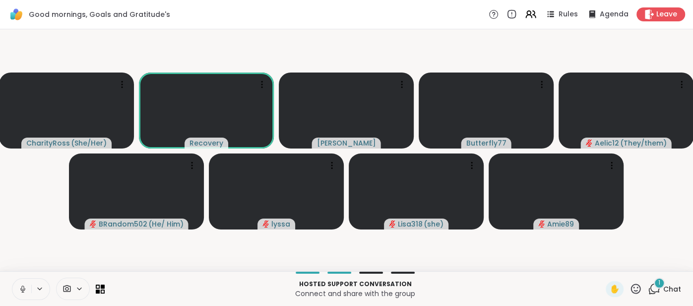
click at [24, 288] on icon at bounding box center [22, 288] width 5 height 3
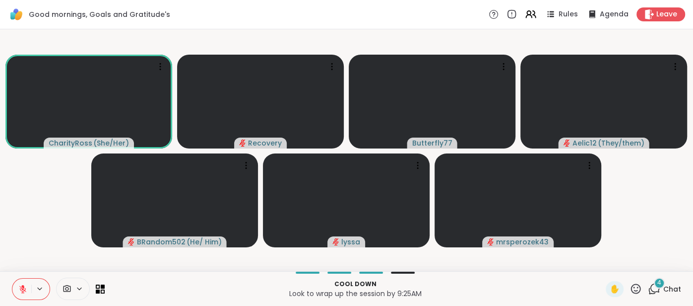
click at [671, 294] on span "Chat" at bounding box center [672, 289] width 18 height 10
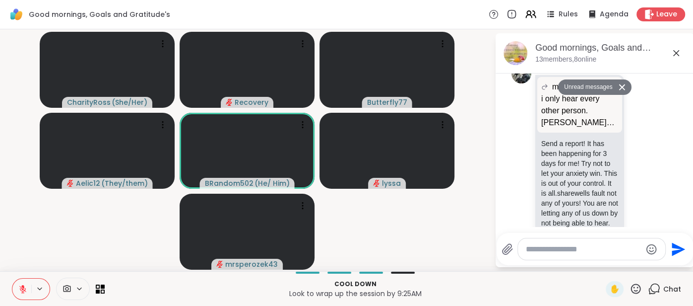
scroll to position [3278, 0]
click at [675, 52] on icon at bounding box center [676, 53] width 6 height 6
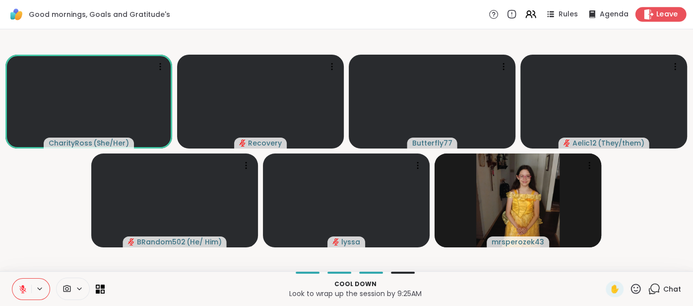
click at [660, 14] on span "Leave" at bounding box center [668, 14] width 22 height 10
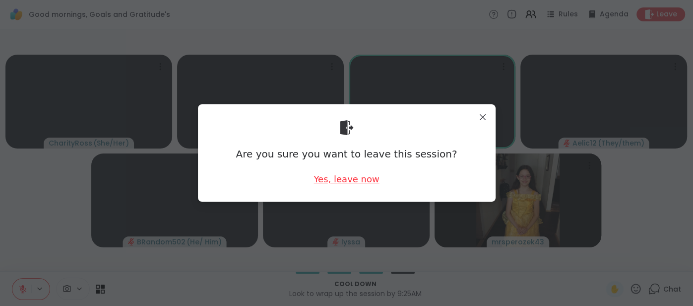
click at [373, 178] on div "Yes, leave now" at bounding box center [347, 179] width 66 height 12
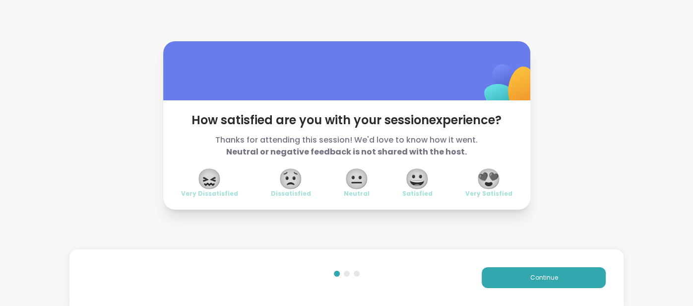
click at [491, 182] on span "😍" at bounding box center [488, 179] width 25 height 18
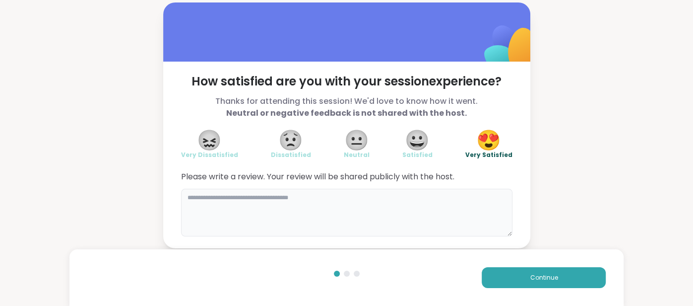
click at [425, 199] on textarea at bounding box center [346, 213] width 331 height 48
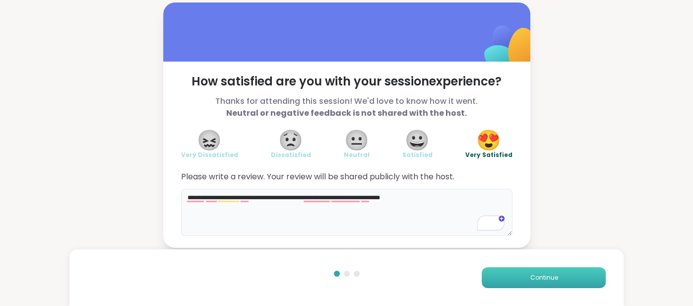
type textarea "**********"
click at [500, 282] on button "Continue" at bounding box center [544, 277] width 124 height 21
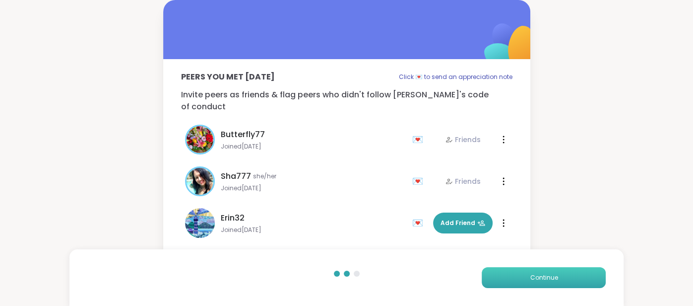
click at [500, 282] on button "Continue" at bounding box center [544, 277] width 124 height 21
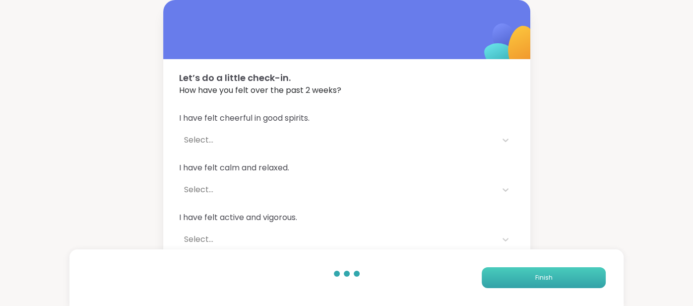
click at [500, 282] on button "Finish" at bounding box center [544, 277] width 124 height 21
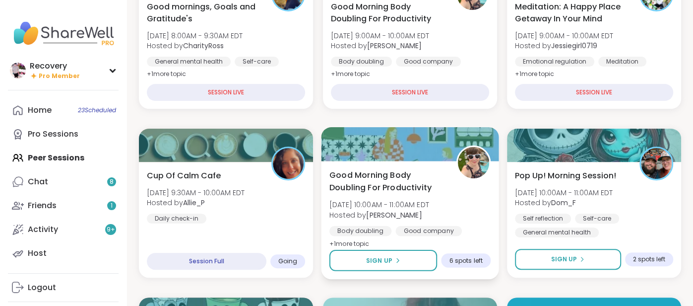
scroll to position [181, 0]
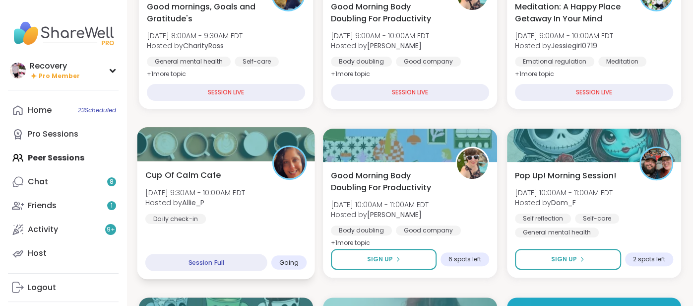
click at [295, 186] on div "Cup Of Calm Cafe Mon, Sep 08 | 9:30AM - 10:00AM EDT Hosted by Allie_P Daily che…" at bounding box center [225, 196] width 161 height 55
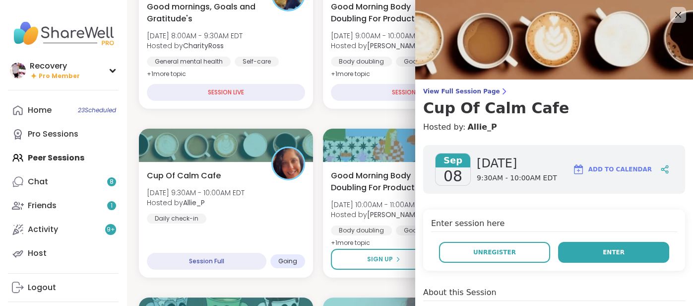
click at [628, 255] on button "Enter" at bounding box center [613, 252] width 111 height 21
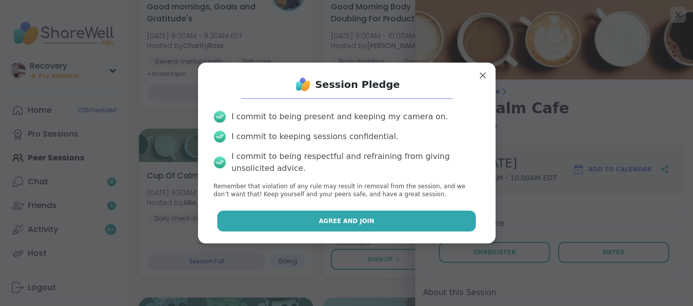
click at [380, 221] on button "Agree and Join" at bounding box center [346, 220] width 259 height 21
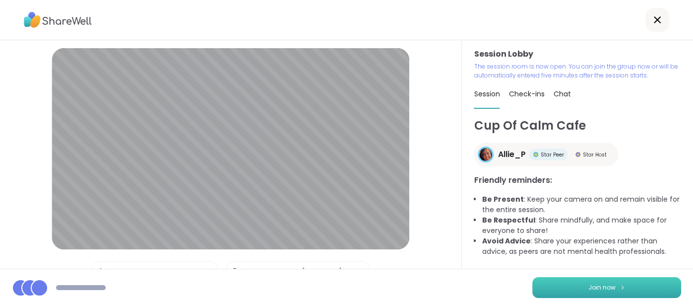
click at [538, 289] on button "Join now" at bounding box center [606, 287] width 149 height 21
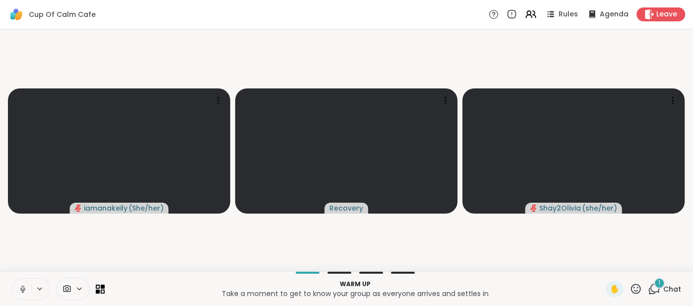
click at [13, 287] on button at bounding box center [21, 288] width 19 height 21
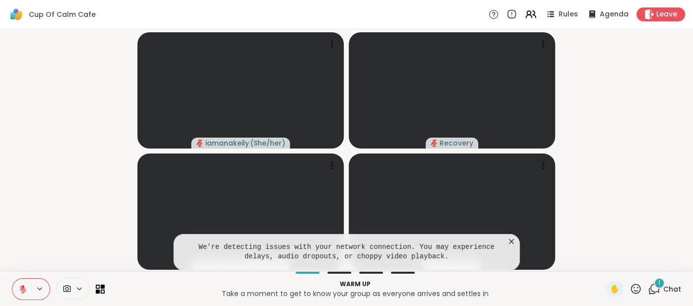
click at [672, 288] on span "Chat" at bounding box center [672, 289] width 18 height 10
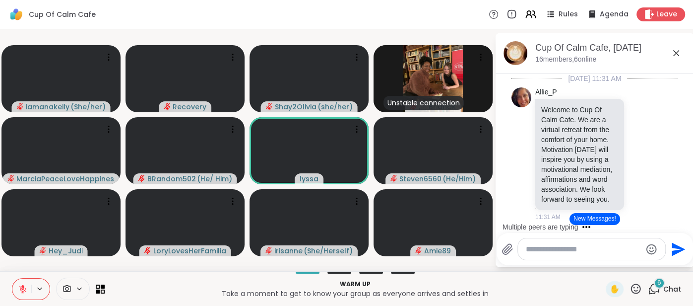
click at [581, 247] on textarea "Type your message" at bounding box center [584, 249] width 116 height 10
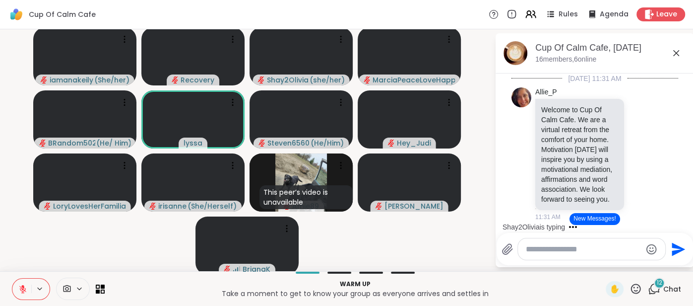
click at [598, 217] on button "New Messages!" at bounding box center [595, 219] width 50 height 12
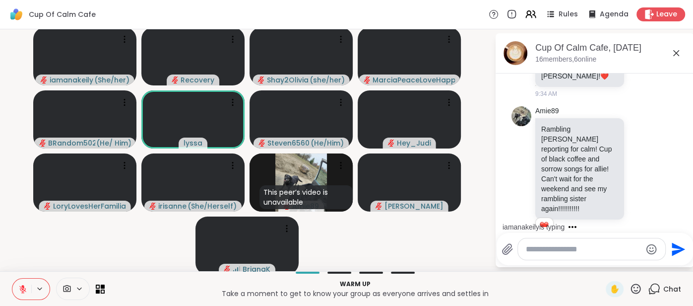
scroll to position [1163, 0]
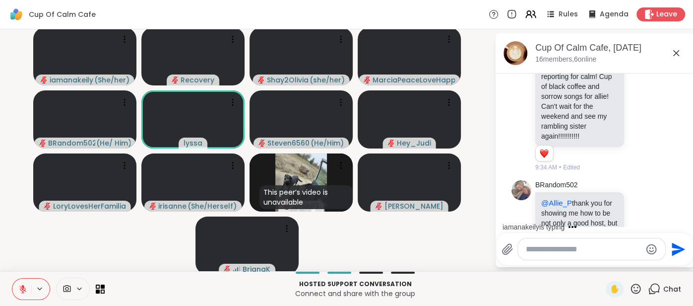
click at [587, 249] on textarea "Type your message" at bounding box center [584, 249] width 116 height 10
type textarea "*"
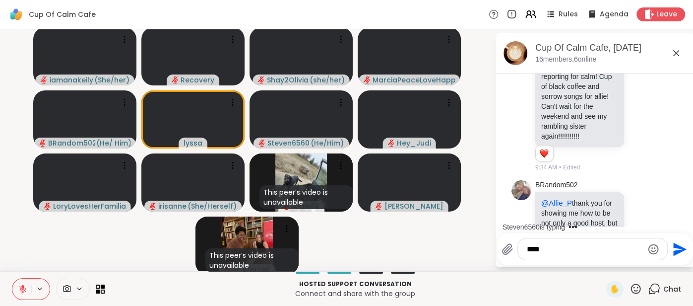
scroll to position [1295, 0]
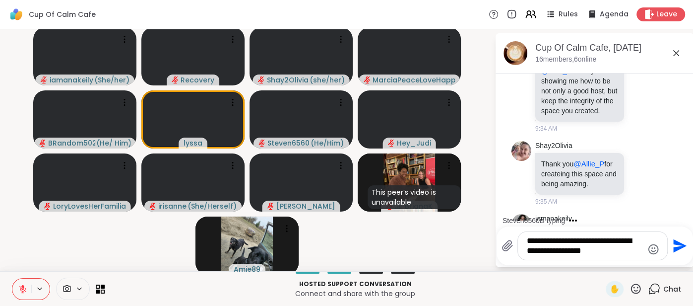
type textarea "**********"
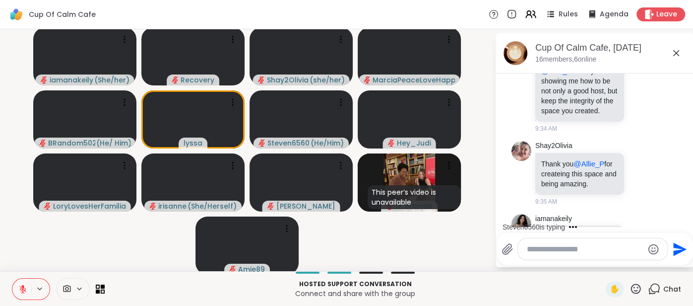
scroll to position [1368, 0]
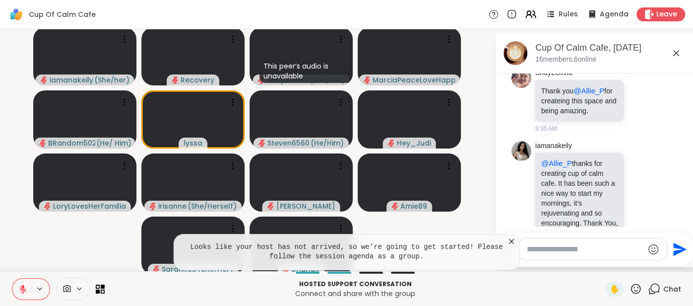
click at [510, 243] on icon at bounding box center [511, 241] width 5 height 5
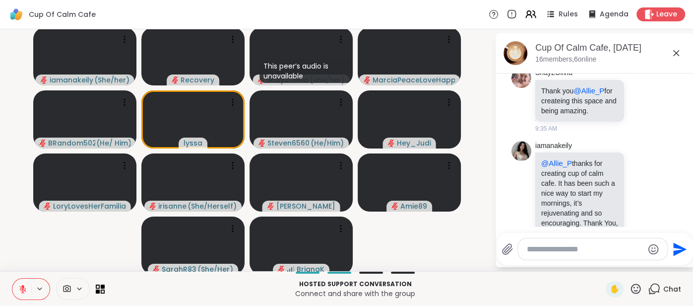
click at [678, 53] on icon at bounding box center [676, 53] width 12 height 12
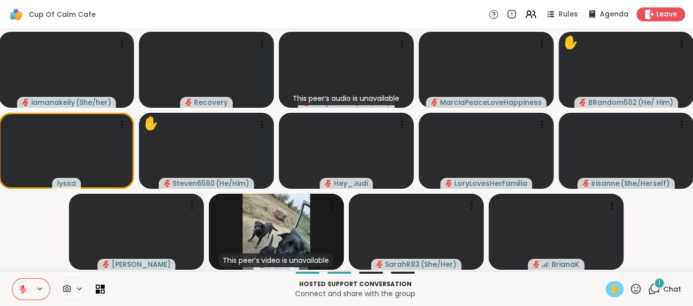
click at [618, 289] on span "✋" at bounding box center [615, 289] width 10 height 12
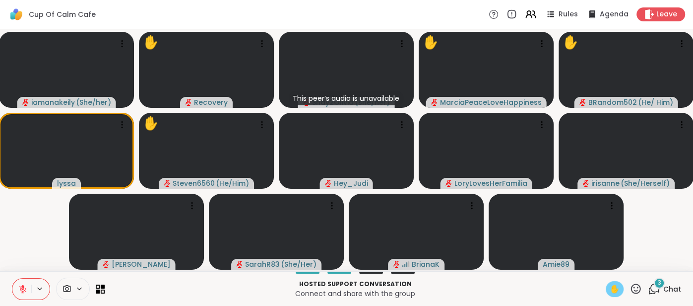
click at [18, 286] on icon at bounding box center [22, 288] width 9 height 9
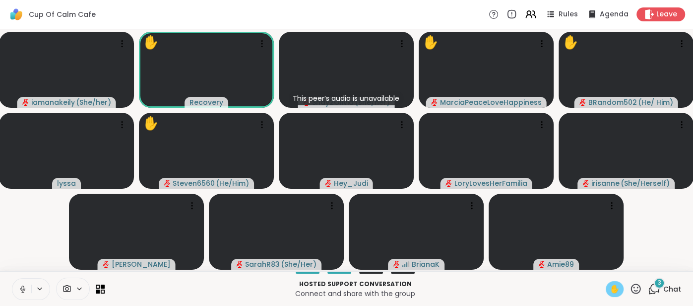
click at [18, 289] on icon at bounding box center [22, 288] width 9 height 9
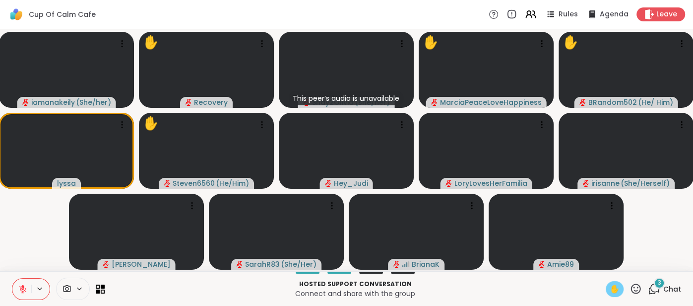
click at [617, 290] on span "✋" at bounding box center [615, 289] width 10 height 12
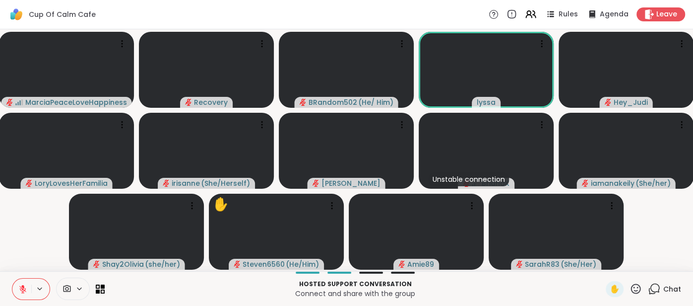
click at [22, 283] on button at bounding box center [21, 288] width 19 height 21
click at [16, 290] on button at bounding box center [21, 288] width 19 height 21
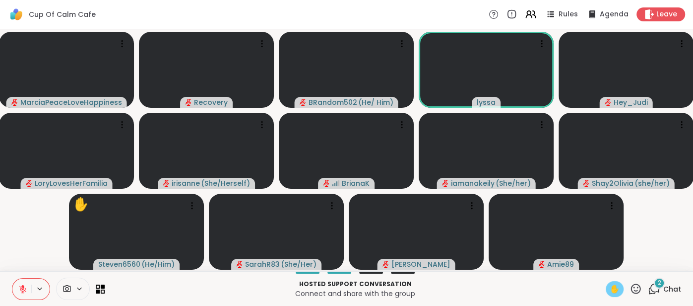
click at [610, 289] on span "✋" at bounding box center [615, 289] width 10 height 12
click at [19, 288] on icon at bounding box center [22, 288] width 9 height 9
click at [17, 289] on icon at bounding box center [21, 288] width 9 height 9
click at [609, 288] on div "✋" at bounding box center [615, 289] width 18 height 16
click at [18, 283] on button at bounding box center [21, 288] width 19 height 21
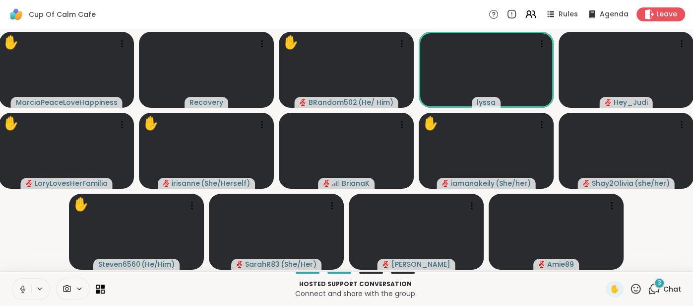
click at [18, 287] on icon at bounding box center [22, 288] width 9 height 9
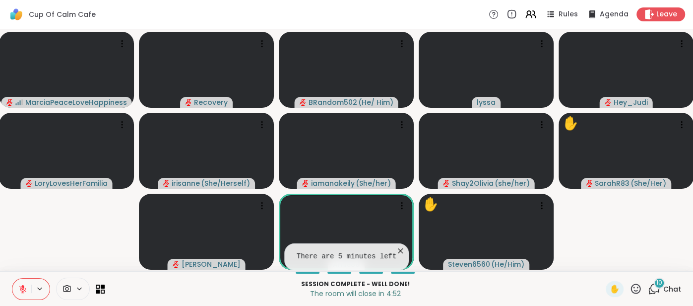
click at [402, 251] on icon at bounding box center [401, 251] width 10 height 10
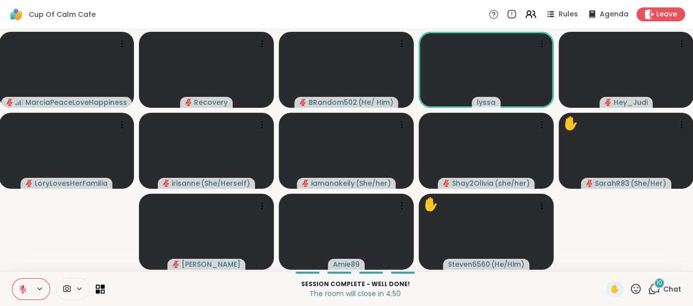
click at [665, 285] on span "Chat" at bounding box center [672, 289] width 18 height 10
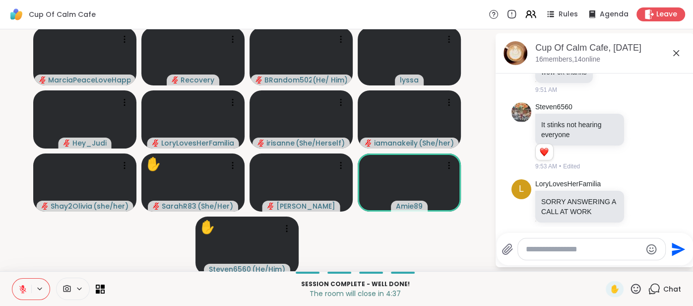
scroll to position [2771, 0]
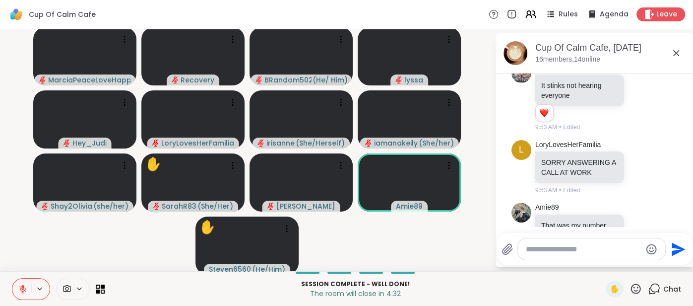
click at [677, 53] on icon at bounding box center [676, 53] width 12 height 12
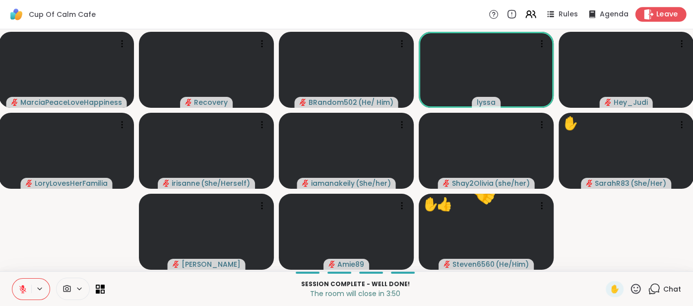
click at [652, 20] on div "Leave" at bounding box center [661, 14] width 51 height 14
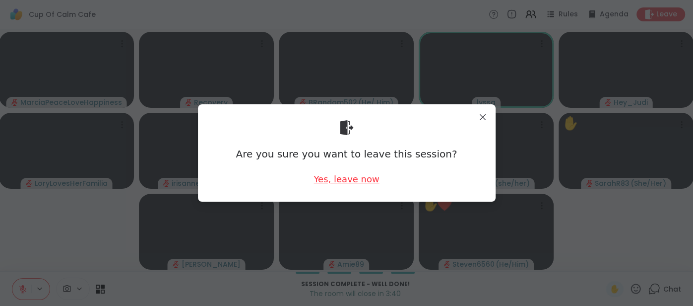
click at [327, 178] on div "Yes, leave now" at bounding box center [347, 179] width 66 height 12
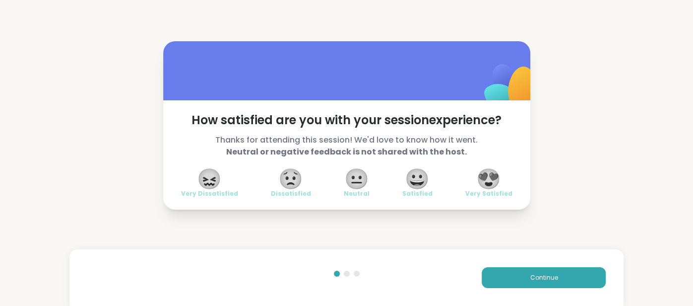
click at [492, 186] on span "😍" at bounding box center [488, 179] width 25 height 18
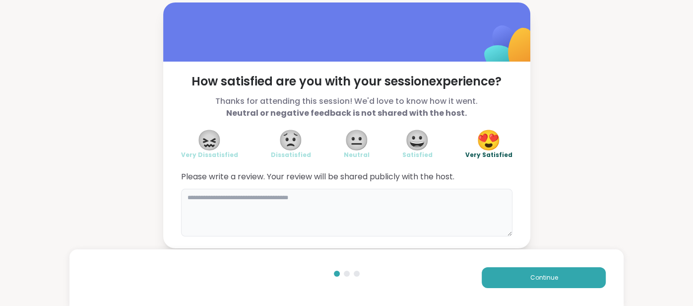
click at [454, 203] on textarea at bounding box center [346, 213] width 331 height 48
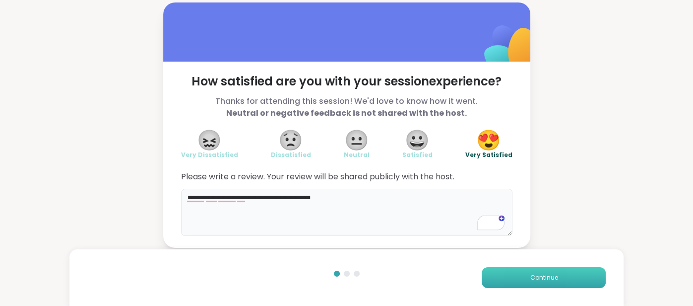
type textarea "**********"
click at [492, 270] on button "Continue" at bounding box center [544, 277] width 124 height 21
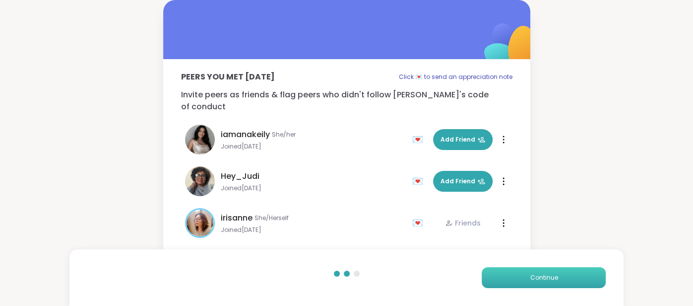
click at [491, 270] on button "Continue" at bounding box center [544, 277] width 124 height 21
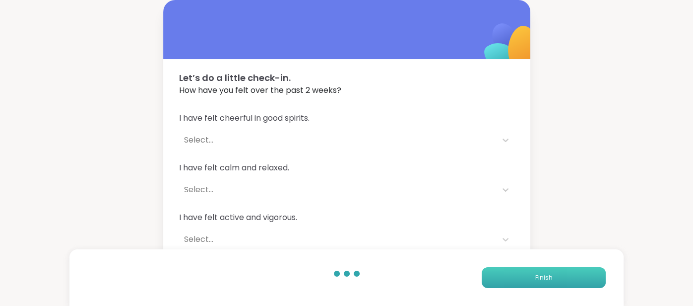
click at [491, 270] on button "Finish" at bounding box center [544, 277] width 124 height 21
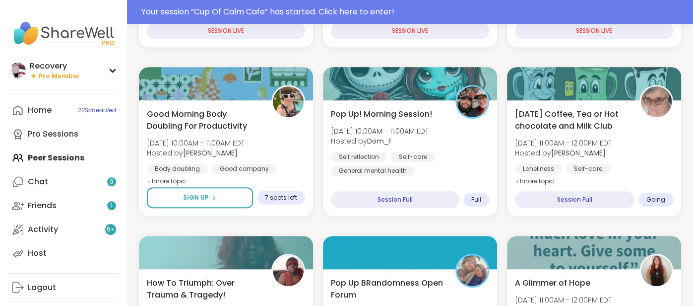
scroll to position [265, 0]
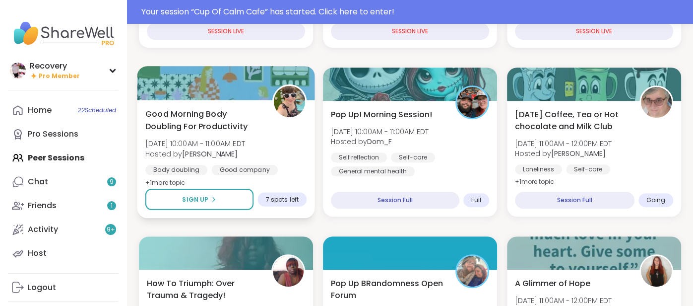
click at [191, 153] on b "[PERSON_NAME]" at bounding box center [210, 153] width 56 height 10
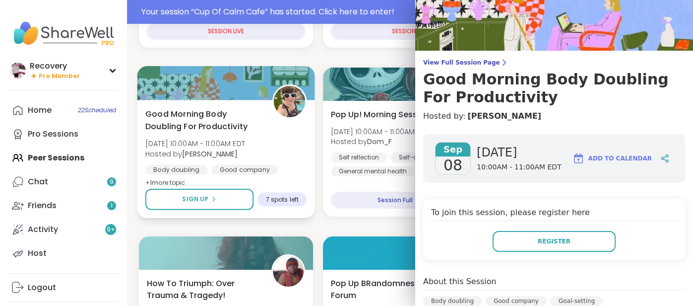
scroll to position [0, 0]
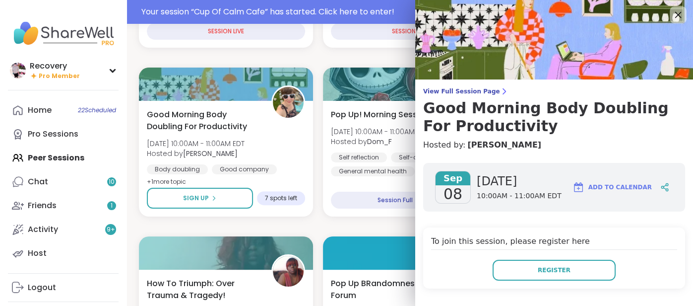
click at [673, 13] on icon at bounding box center [678, 14] width 12 height 12
